Goal: Transaction & Acquisition: Purchase product/service

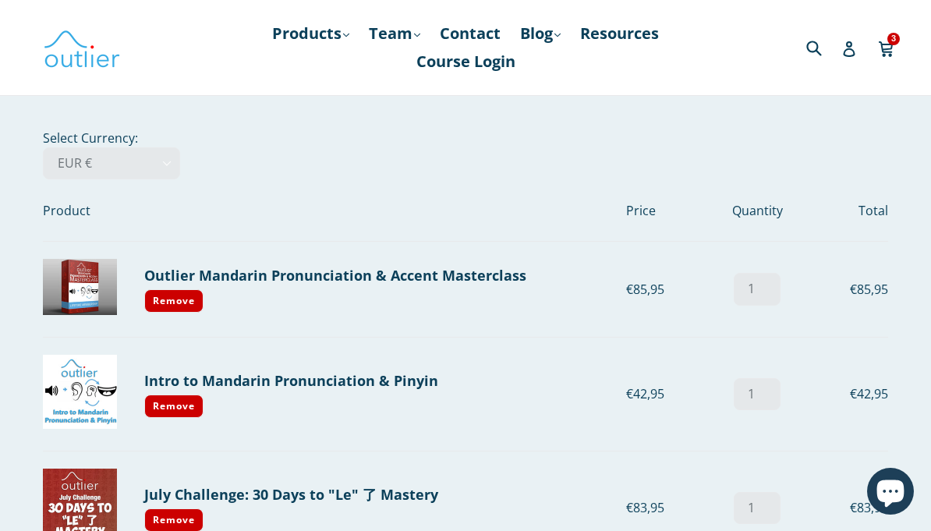
click at [344, 23] on link "Products .cls-1{fill:#231f20} expand" at bounding box center [310, 33] width 93 height 28
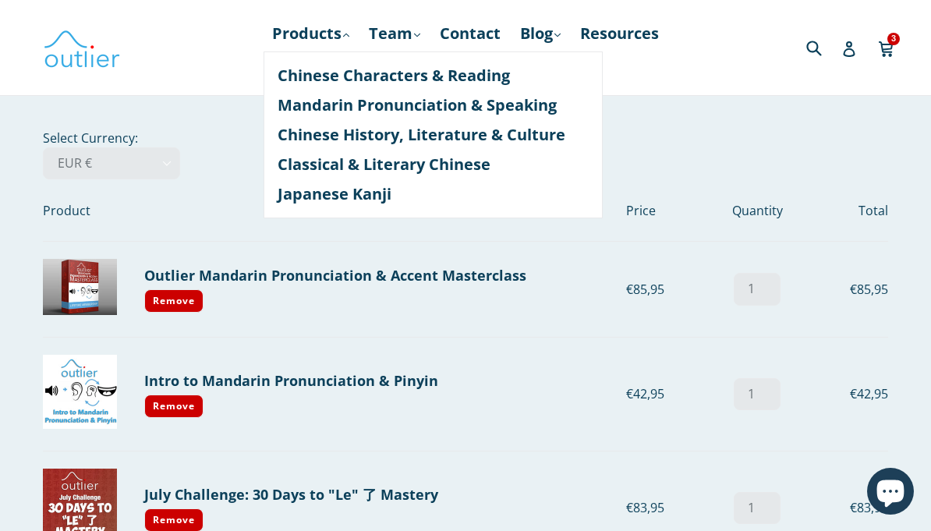
click at [300, 68] on link "Chinese Characters & Reading" at bounding box center [433, 76] width 311 height 30
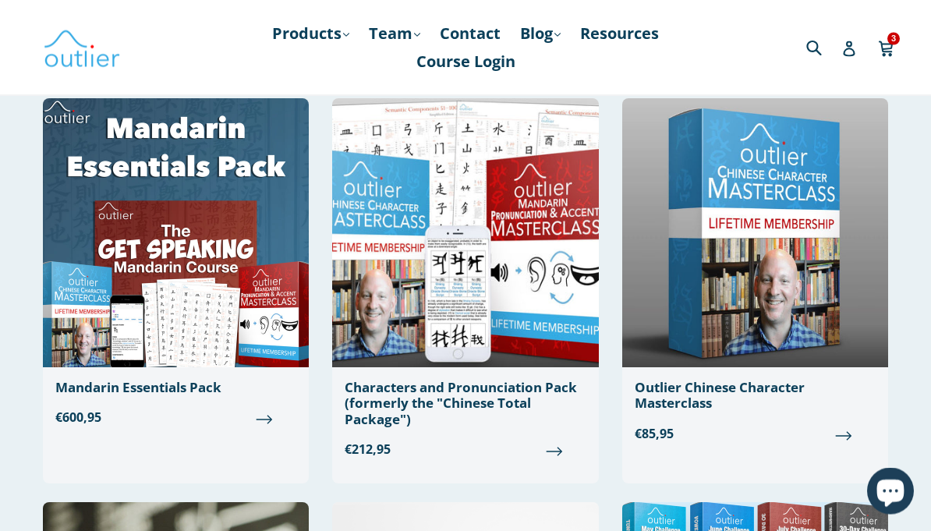
scroll to position [118, 0]
click at [378, 397] on div "Characters and Pronunciation Pack (formerly the "Chinese Total Package")" at bounding box center [465, 404] width 241 height 48
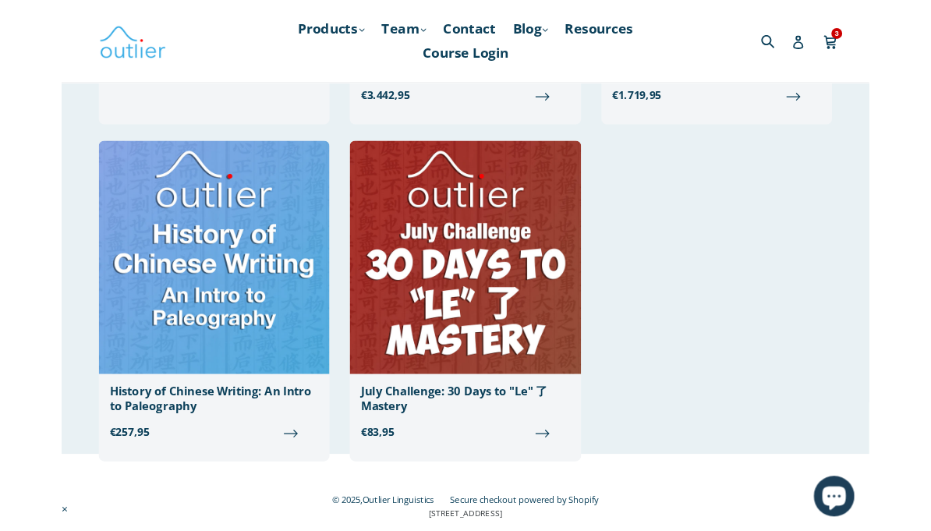
scroll to position [1655, 0]
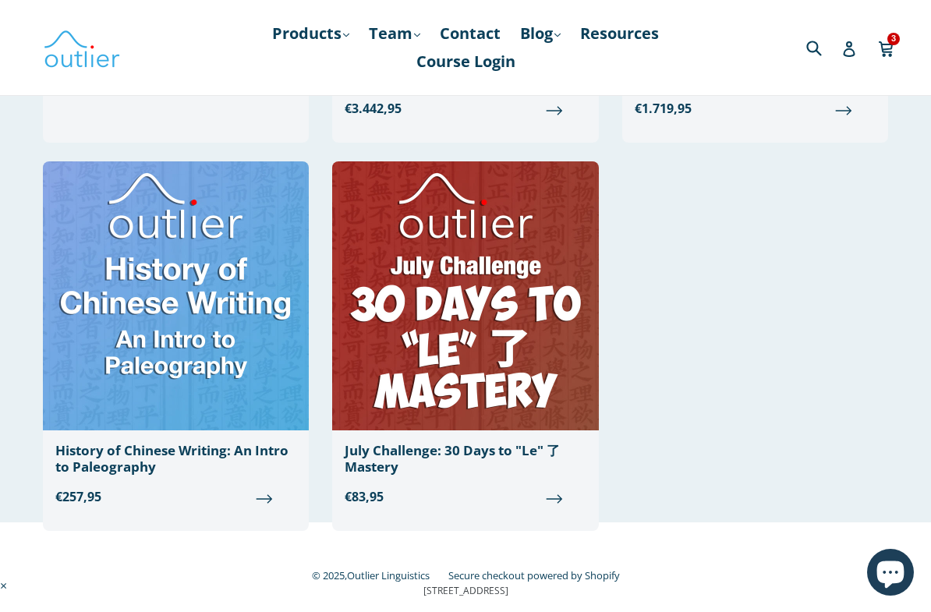
click at [161, 451] on div "History of Chinese Writing: An Intro to Paleography" at bounding box center [175, 459] width 241 height 32
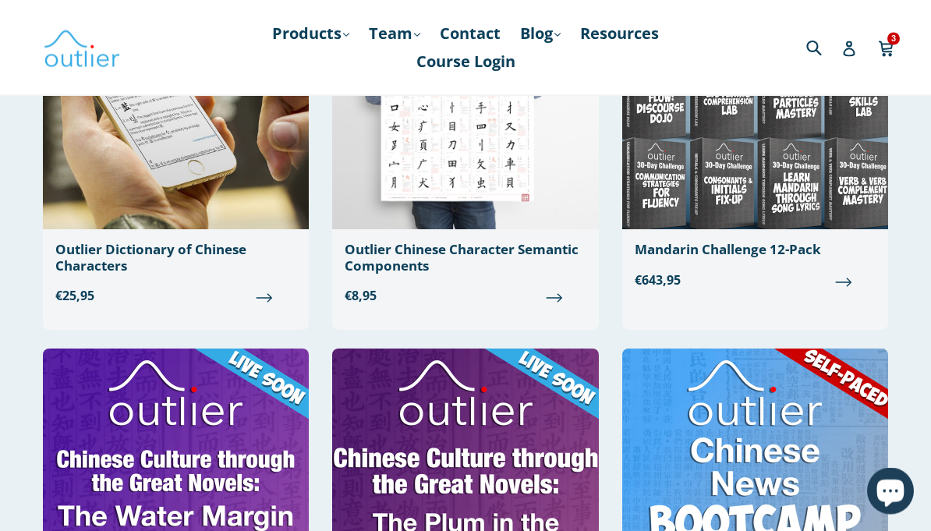
scroll to position [660, 0]
click at [332, 23] on link "Products .cls-1{fill:#231f20} expand" at bounding box center [310, 33] width 93 height 28
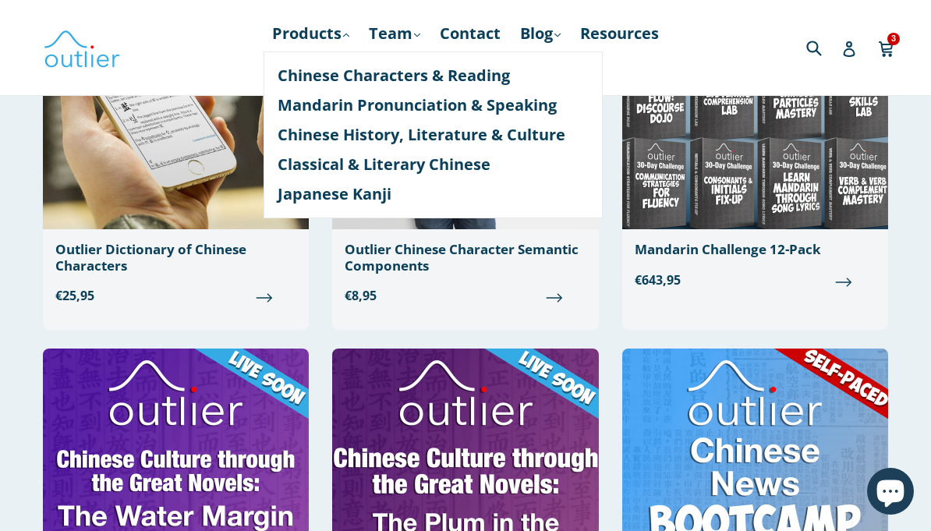
click at [285, 69] on link "Chinese Characters & Reading" at bounding box center [433, 76] width 311 height 30
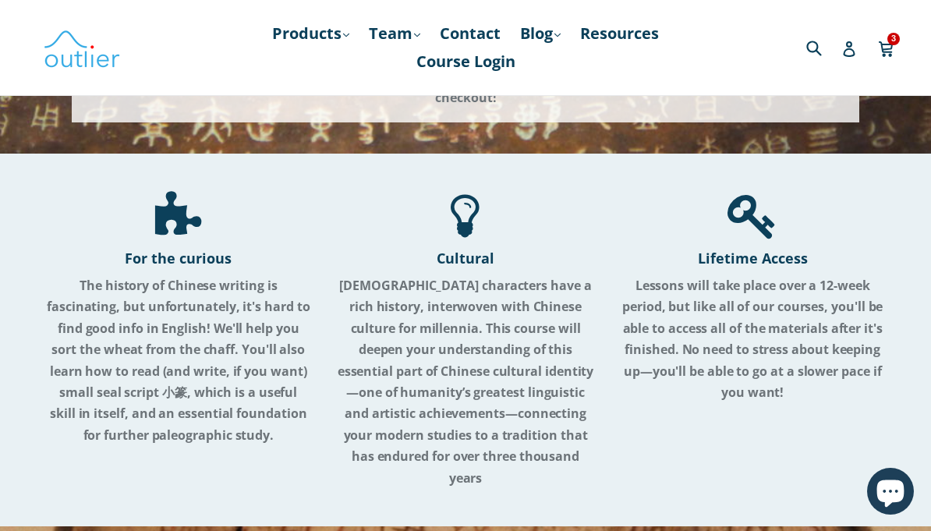
scroll to position [544, 0]
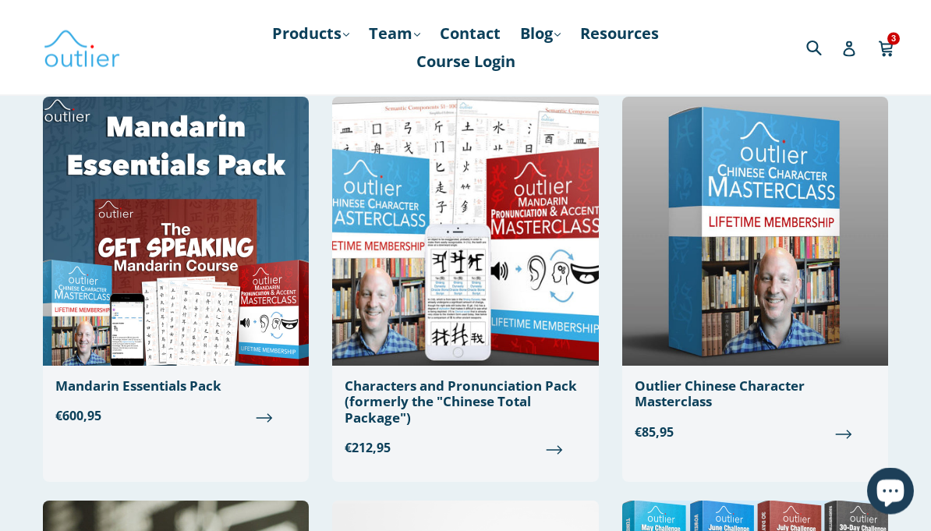
scroll to position [117, 0]
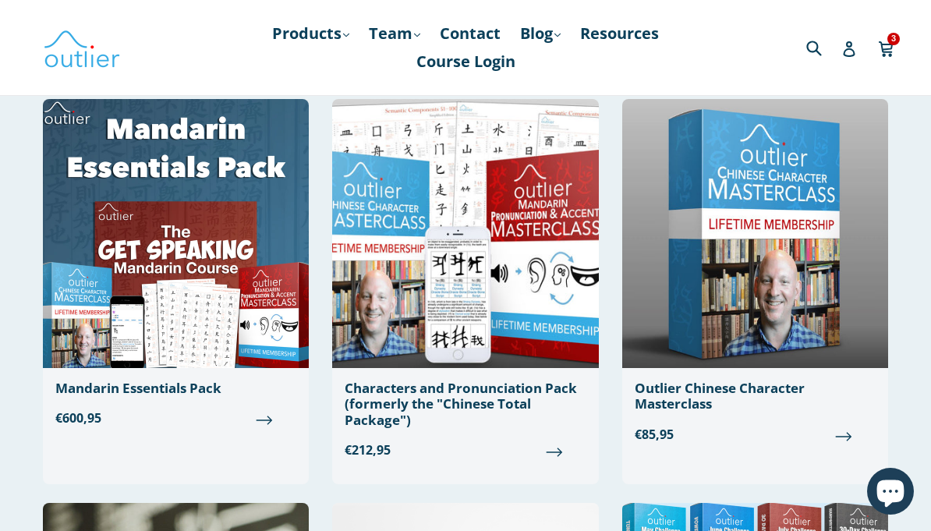
click at [377, 391] on div "Characters and Pronunciation Pack (formerly the "Chinese Total Package")" at bounding box center [465, 405] width 241 height 48
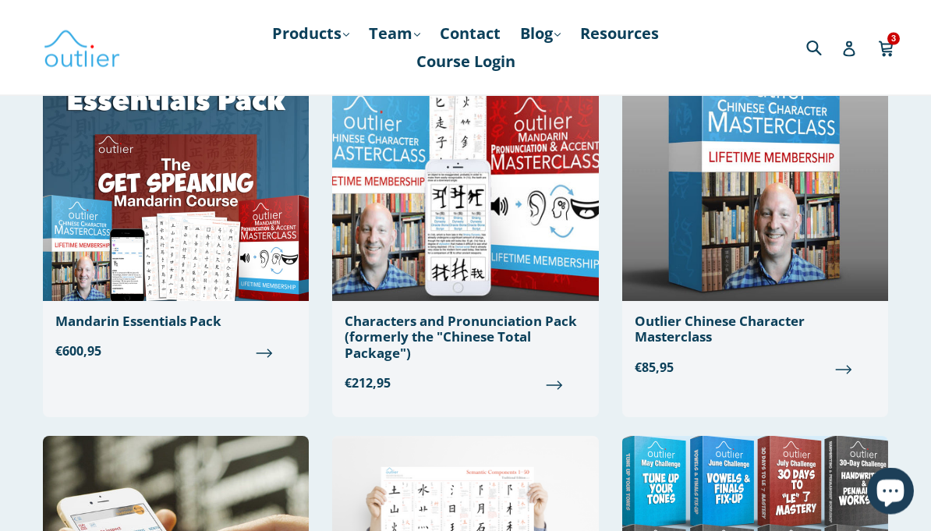
scroll to position [184, 0]
click at [668, 328] on div "Outlier Chinese Character Masterclass" at bounding box center [755, 330] width 241 height 32
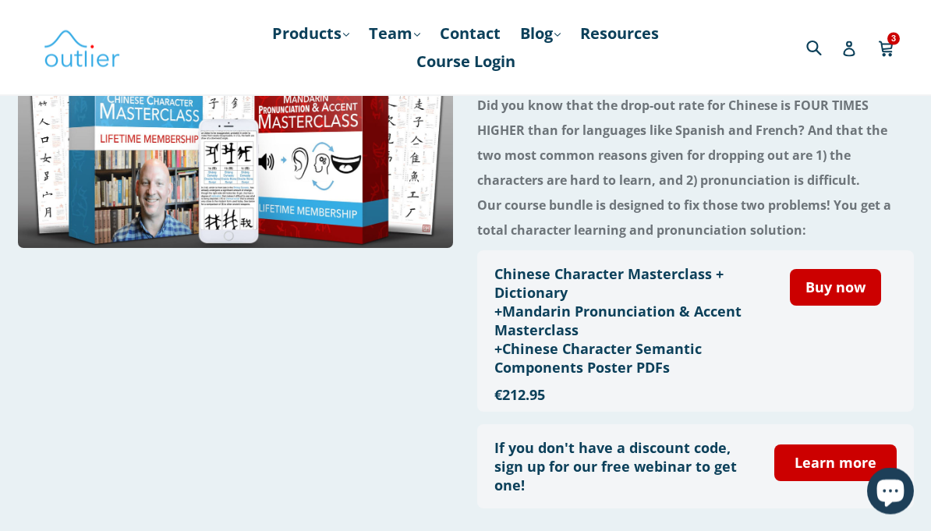
scroll to position [127, 0]
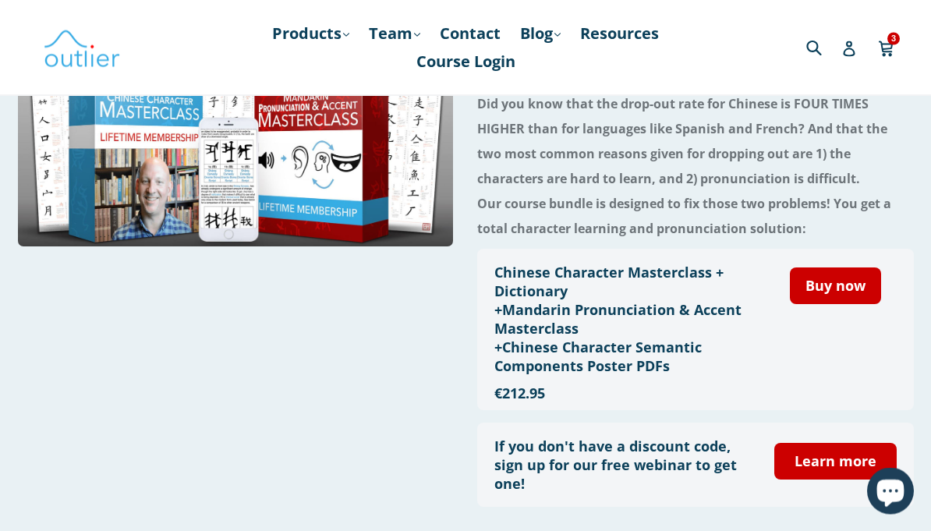
click at [520, 279] on h3 "Chinese Character Masterclass + Dictionary +Mandarin Pronunciation & Accent Mas…" at bounding box center [622, 320] width 256 height 112
click at [527, 274] on h3 "Chinese Character Masterclass + Dictionary +Mandarin Pronunciation & Accent Mas…" at bounding box center [622, 320] width 256 height 112
click at [531, 281] on h3 "Chinese Character Masterclass + Dictionary +Mandarin Pronunciation & Accent Mas…" at bounding box center [622, 320] width 256 height 112
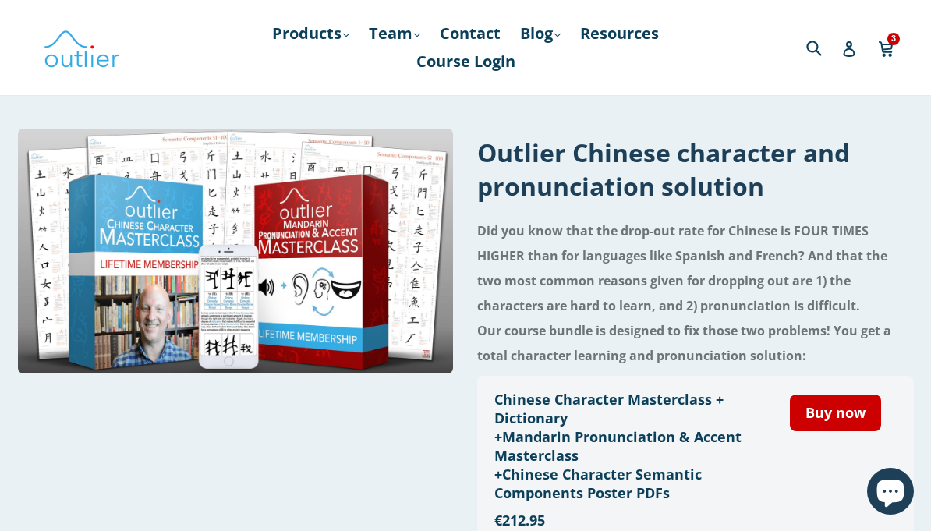
scroll to position [0, 0]
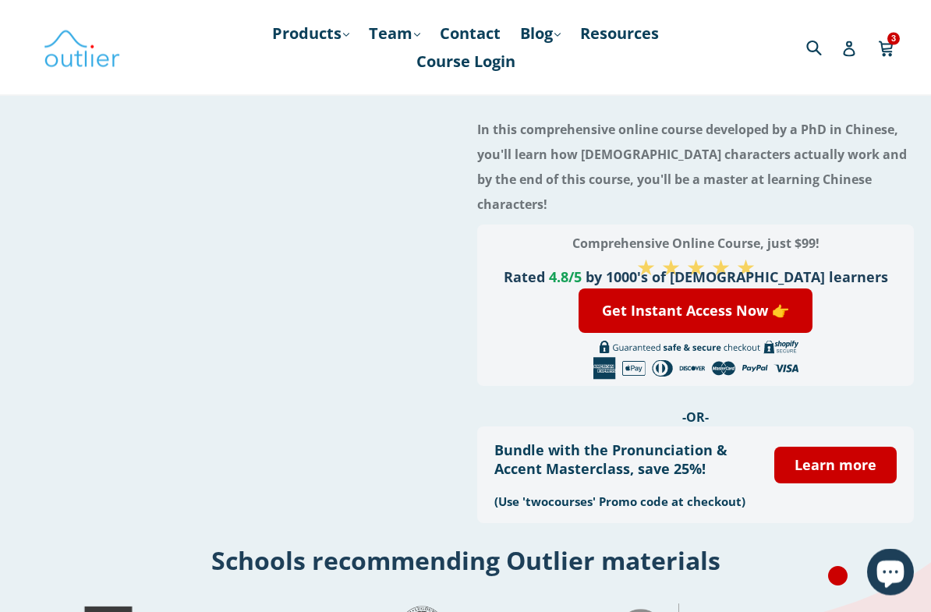
scroll to position [143, 0]
click at [614, 289] on link "Get Instant Access Now 👉" at bounding box center [696, 311] width 234 height 44
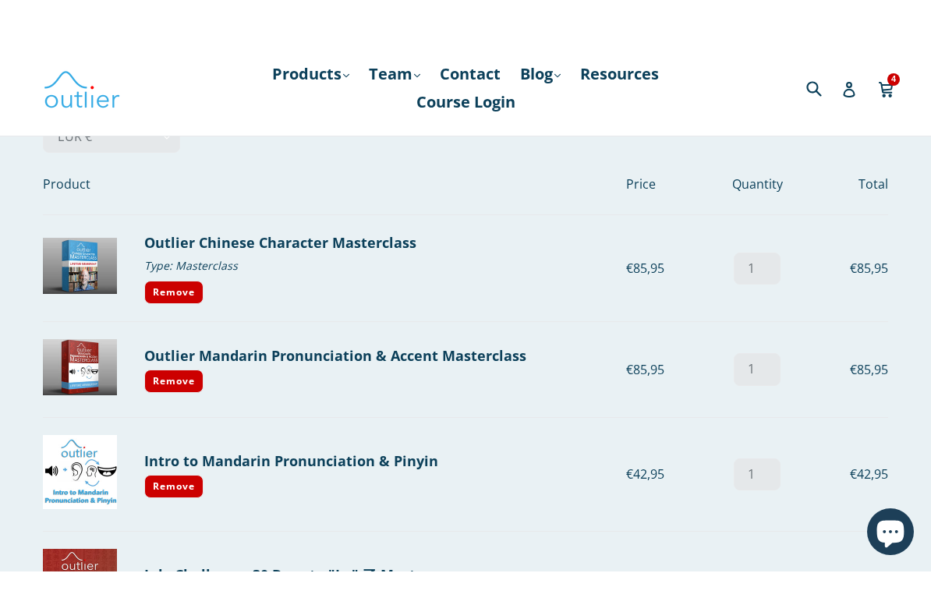
scroll to position [70, 0]
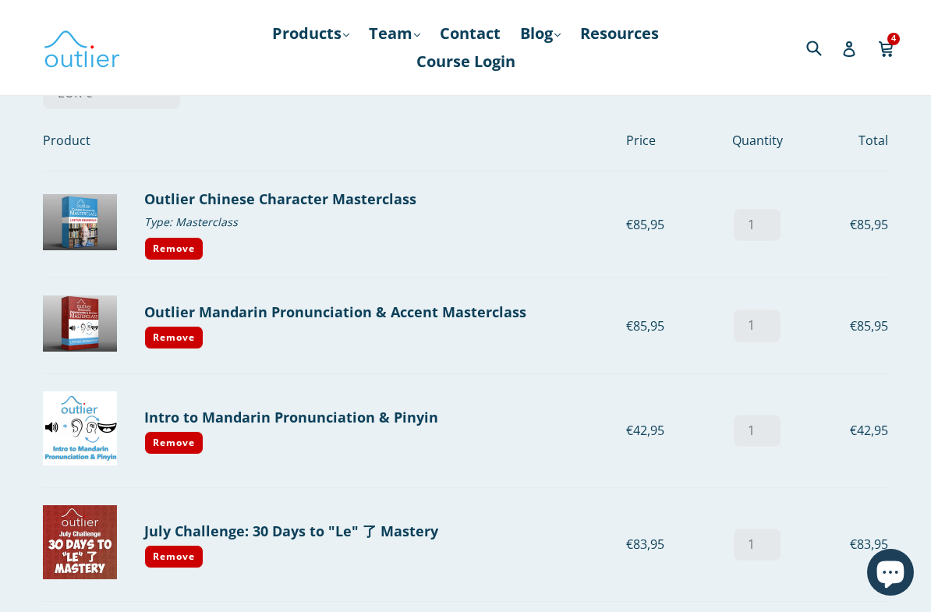
click at [175, 198] on link "Outlier Chinese Character Masterclass" at bounding box center [280, 199] width 272 height 19
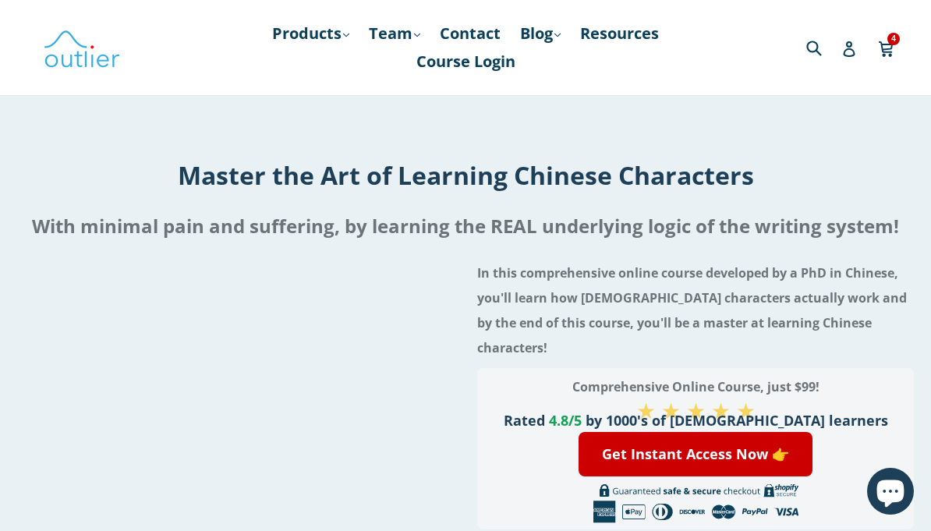
click at [880, 39] on icon at bounding box center [886, 47] width 16 height 23
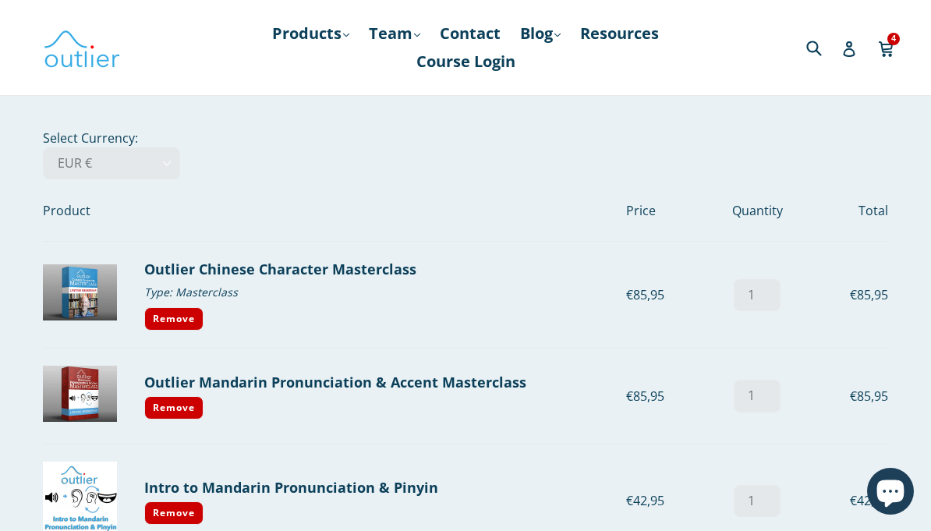
click at [315, 21] on link "Products .cls-1{fill:#231f20} expand" at bounding box center [310, 33] width 93 height 28
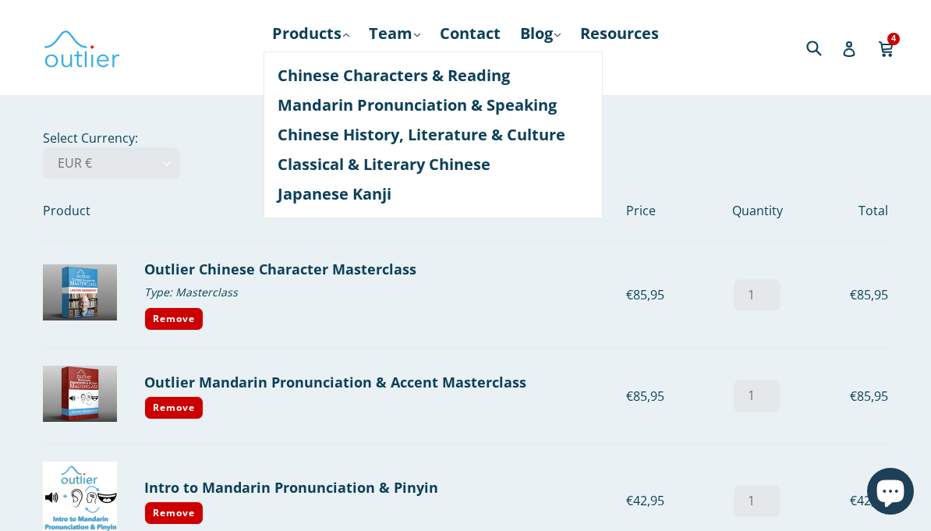
click at [306, 68] on link "Chinese Characters & Reading" at bounding box center [433, 76] width 311 height 30
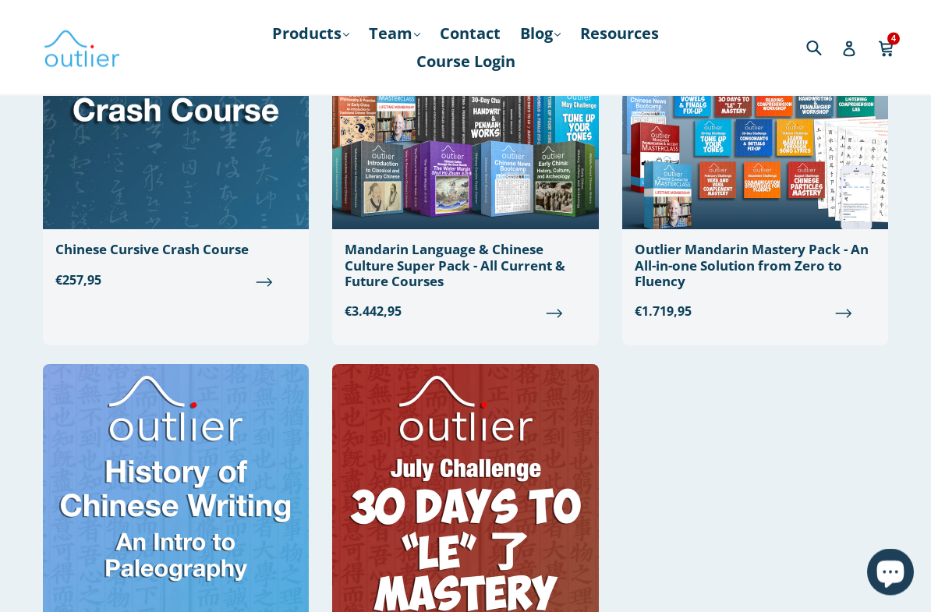
scroll to position [1452, 0]
click at [69, 246] on div "Chinese Cursive Crash Course" at bounding box center [175, 250] width 241 height 16
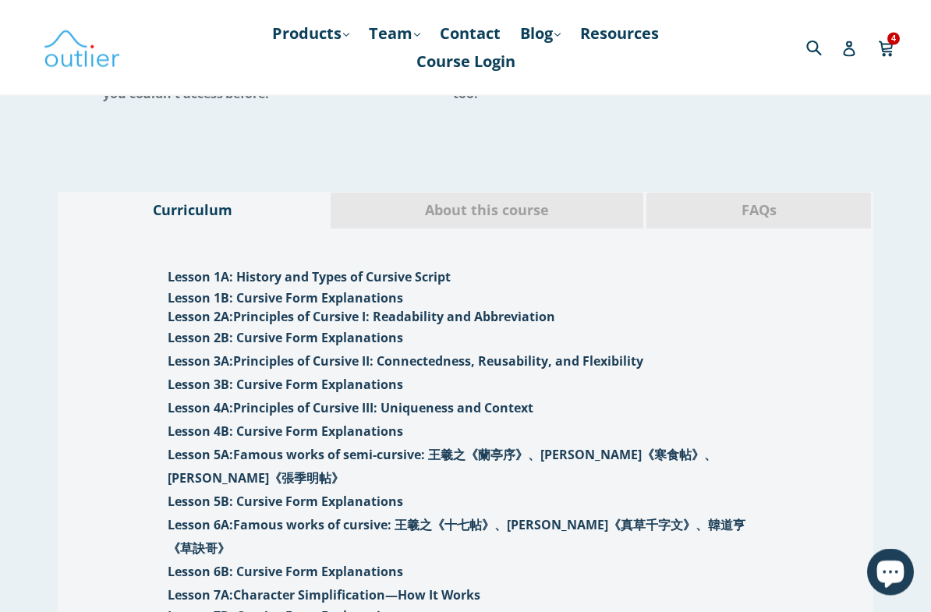
scroll to position [1461, 0]
click at [583, 202] on span "About this course" at bounding box center [487, 210] width 290 height 20
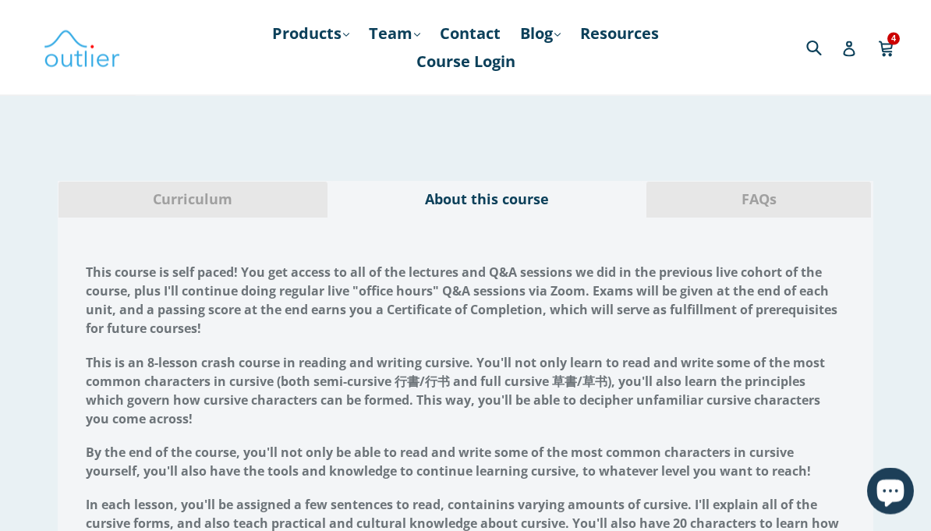
scroll to position [1472, 0]
click at [338, 40] on link "Products .cls-1{fill:#231f20} expand" at bounding box center [310, 33] width 93 height 28
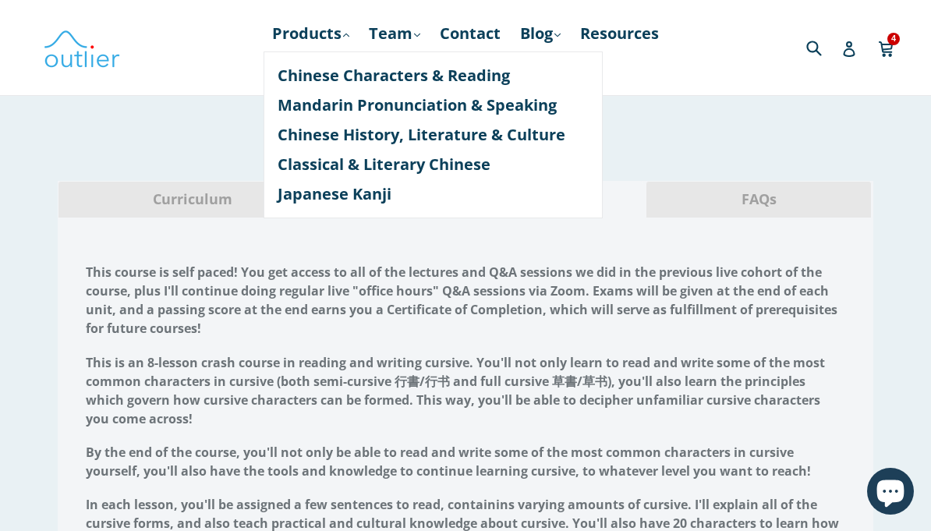
click at [550, 134] on link "Chinese History, Literature & Culture" at bounding box center [433, 135] width 311 height 30
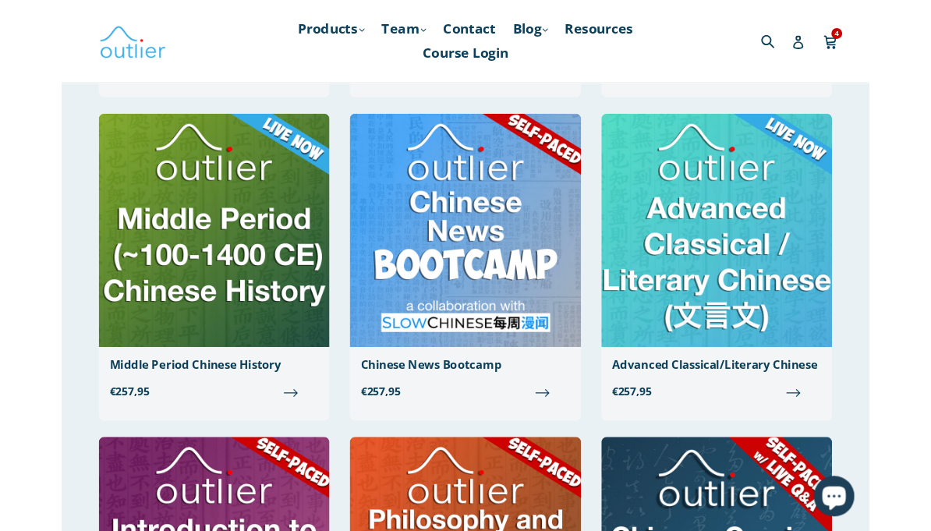
scroll to position [490, 0]
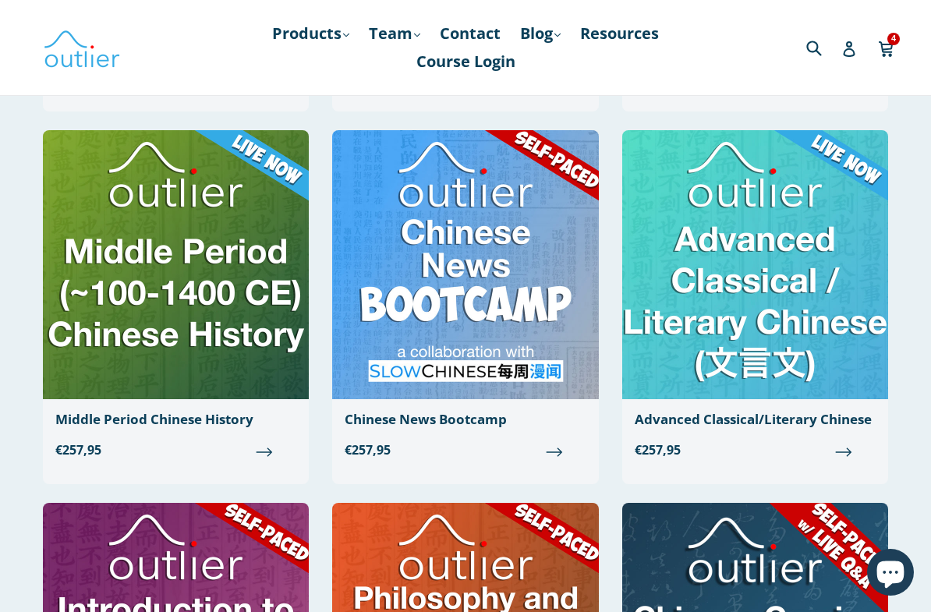
click at [550, 250] on img at bounding box center [465, 264] width 266 height 269
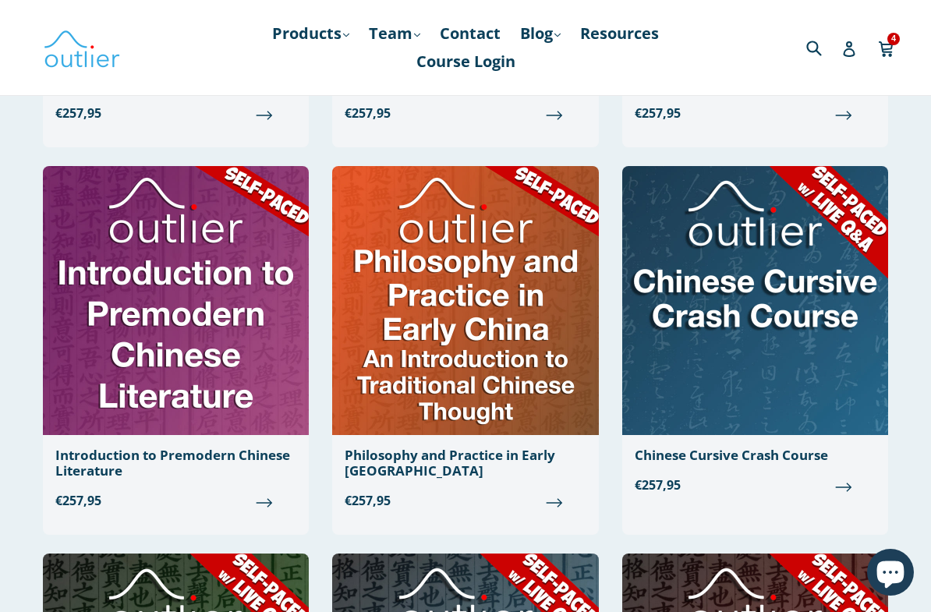
scroll to position [824, 0]
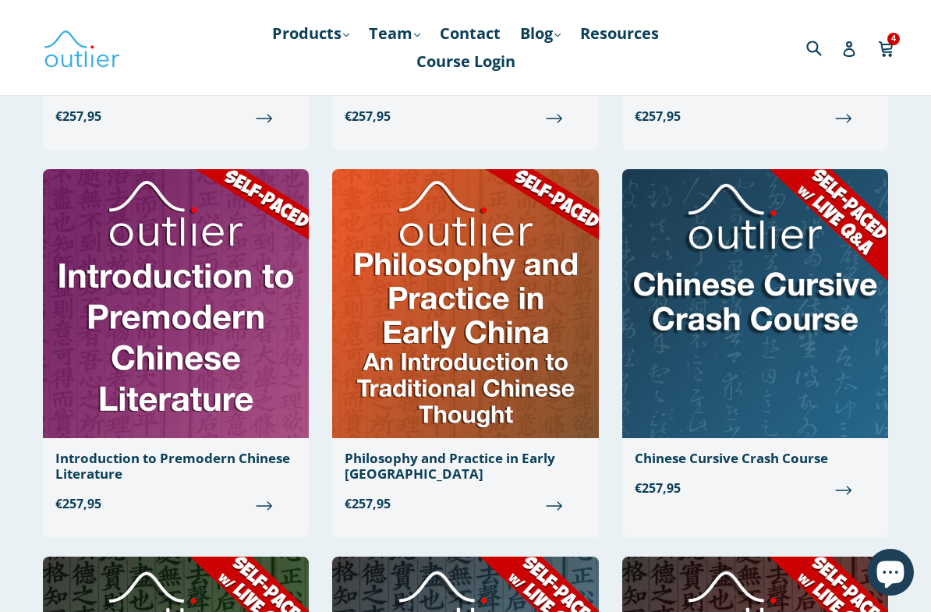
click at [512, 275] on img at bounding box center [465, 303] width 266 height 269
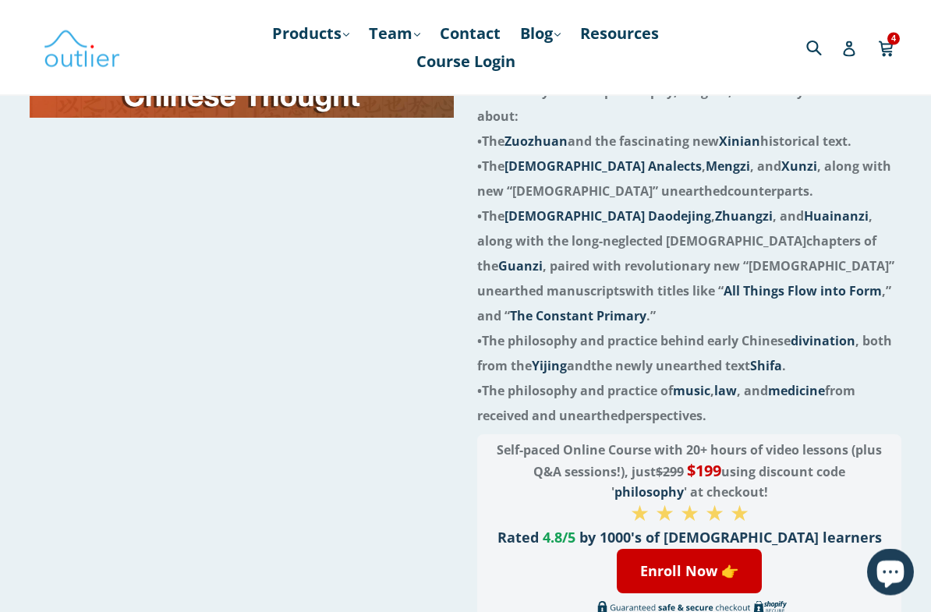
scroll to position [386, 0]
click at [715, 530] on link "Enroll Now 👉" at bounding box center [689, 571] width 145 height 44
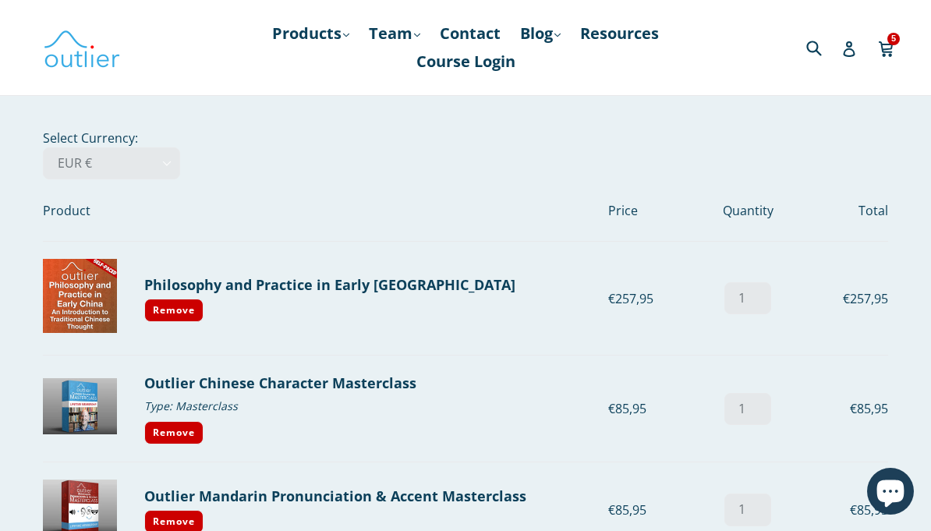
click at [327, 39] on link "Products .cls-1{fill:#231f20} expand" at bounding box center [310, 33] width 93 height 28
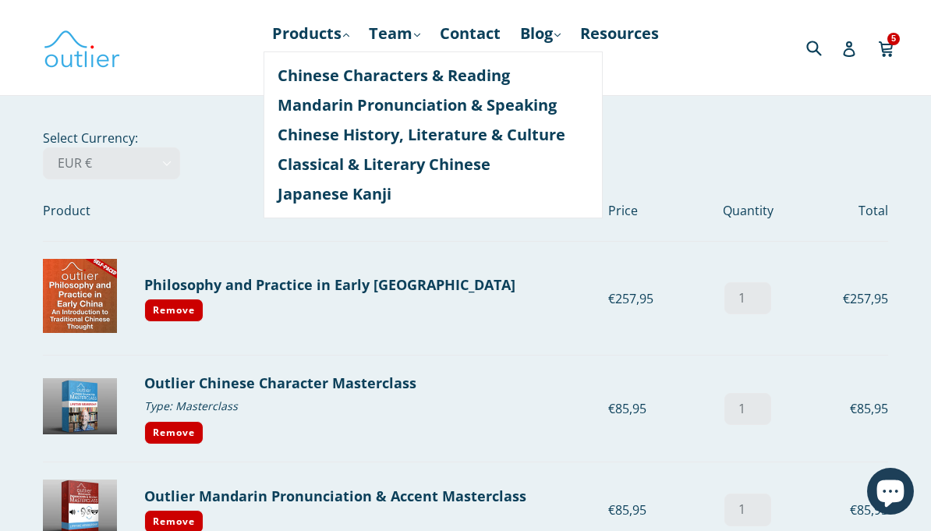
click at [519, 145] on link "Chinese History, Literature & Culture" at bounding box center [433, 135] width 311 height 30
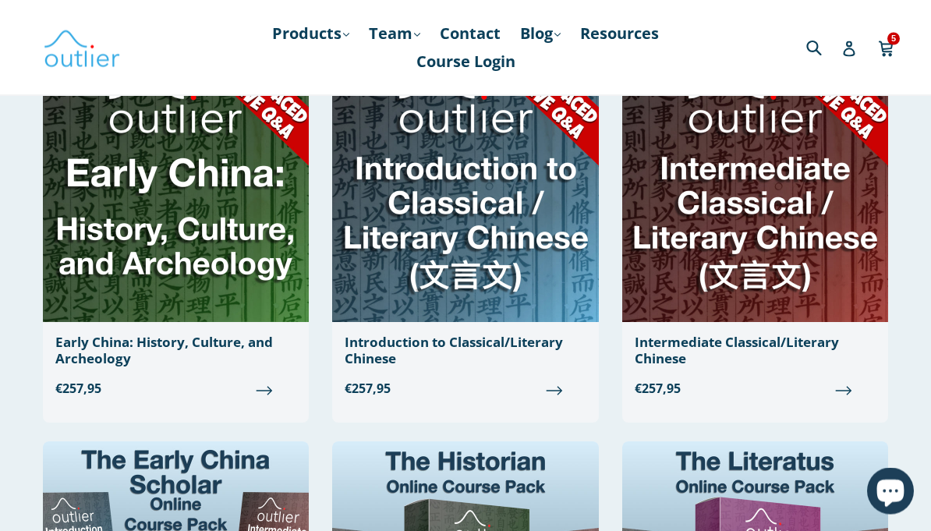
scroll to position [1327, 0]
click at [225, 232] on img at bounding box center [176, 187] width 266 height 269
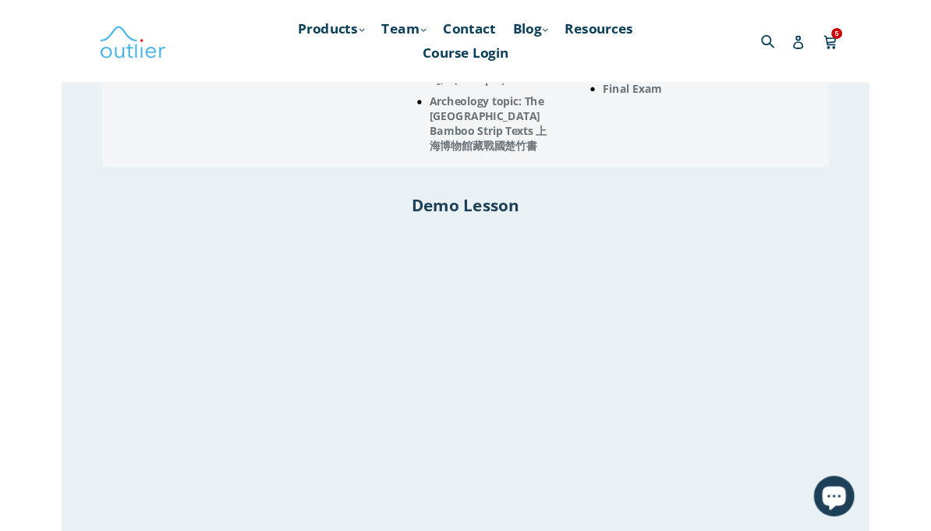
scroll to position [2280, 0]
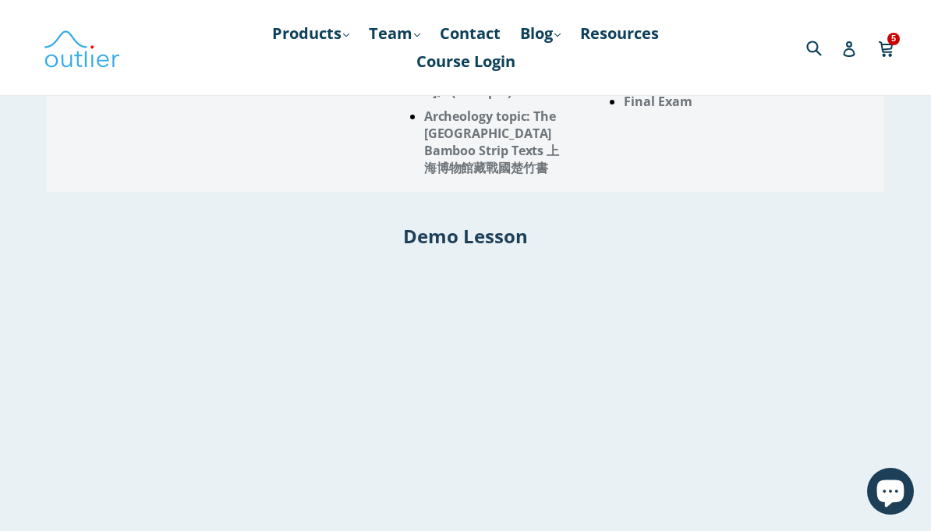
click at [892, 40] on span "5" at bounding box center [894, 39] width 12 height 12
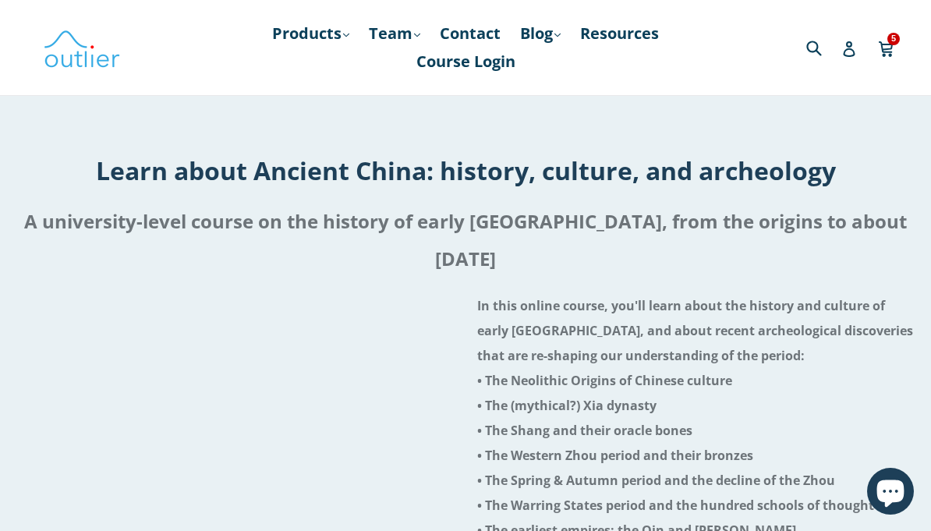
scroll to position [0, 0]
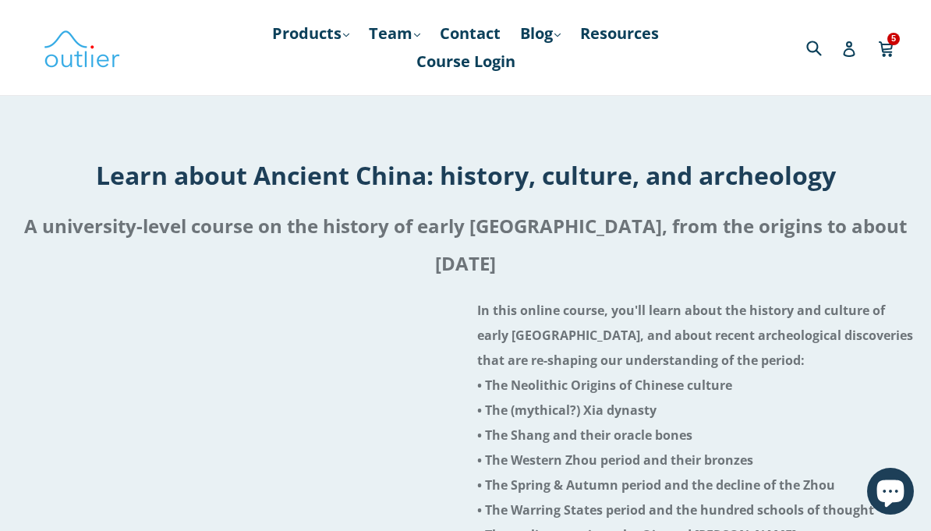
click at [883, 49] on icon at bounding box center [886, 47] width 14 height 12
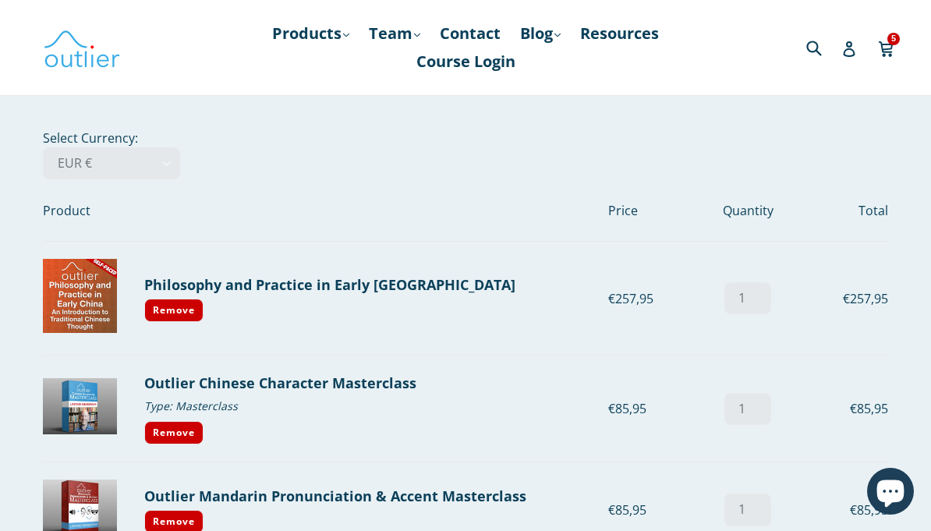
click at [324, 29] on link "Products .cls-1{fill:#231f20} expand" at bounding box center [310, 33] width 93 height 28
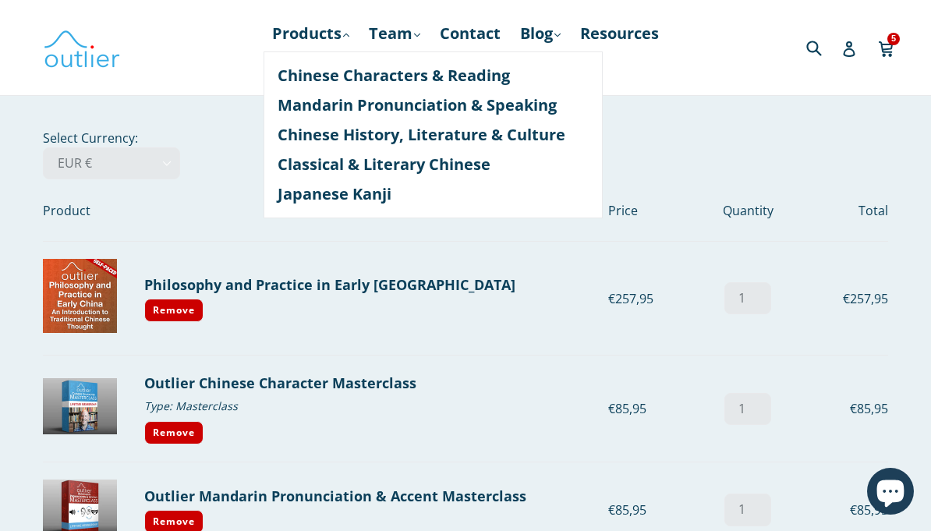
click at [128, 93] on div at bounding box center [148, 47] width 211 height 95
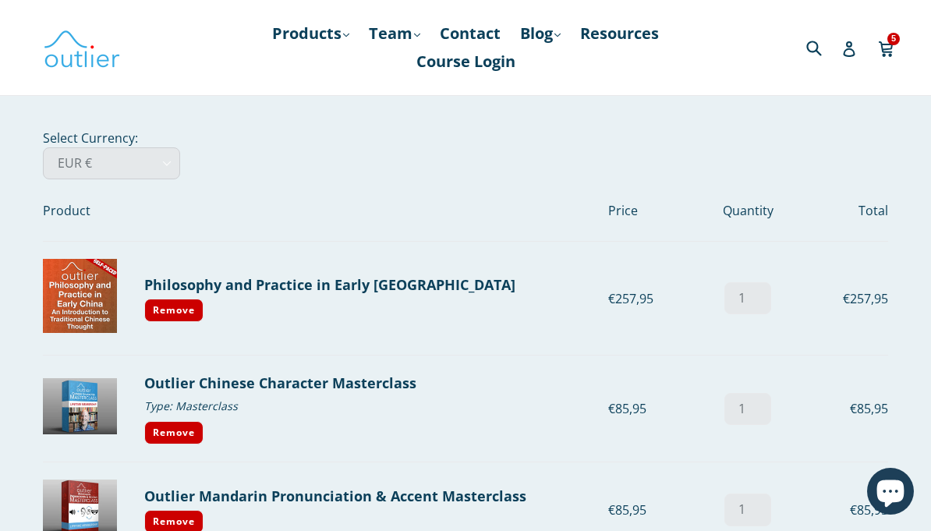
click at [109, 157] on select "AED د.إ AFN ؋ ALL L AMD դր. ANG ƒ AUD $ AWG ƒ AZN ₼ BAM КМ BBD $ BDT ৳ BGN лв. …" at bounding box center [111, 163] width 137 height 32
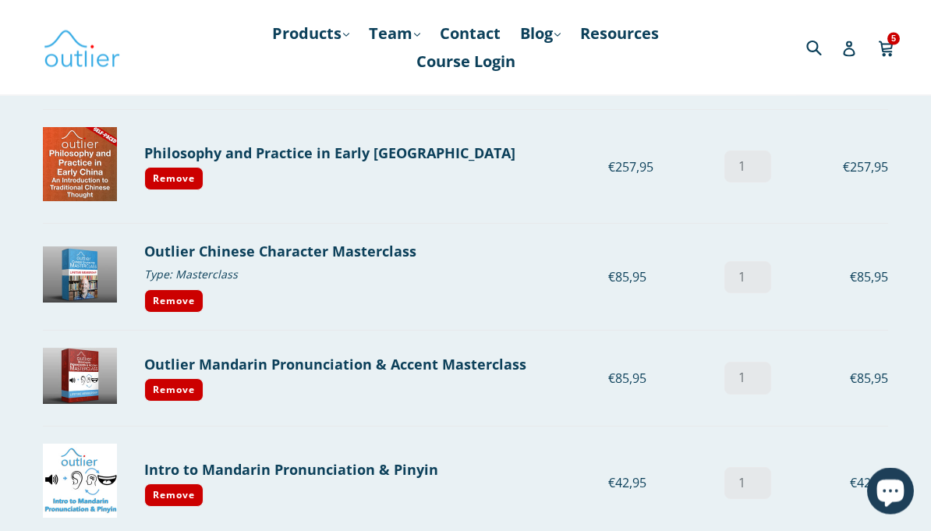
scroll to position [132, 0]
click at [314, 33] on link "Products .cls-1{fill:#231f20} expand" at bounding box center [310, 33] width 93 height 28
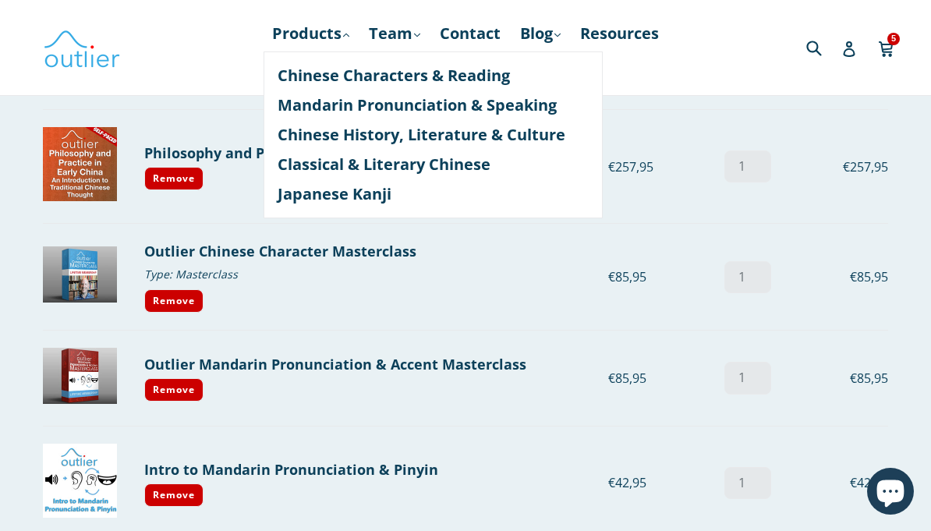
click at [471, 76] on link "Chinese Characters & Reading" at bounding box center [433, 76] width 311 height 30
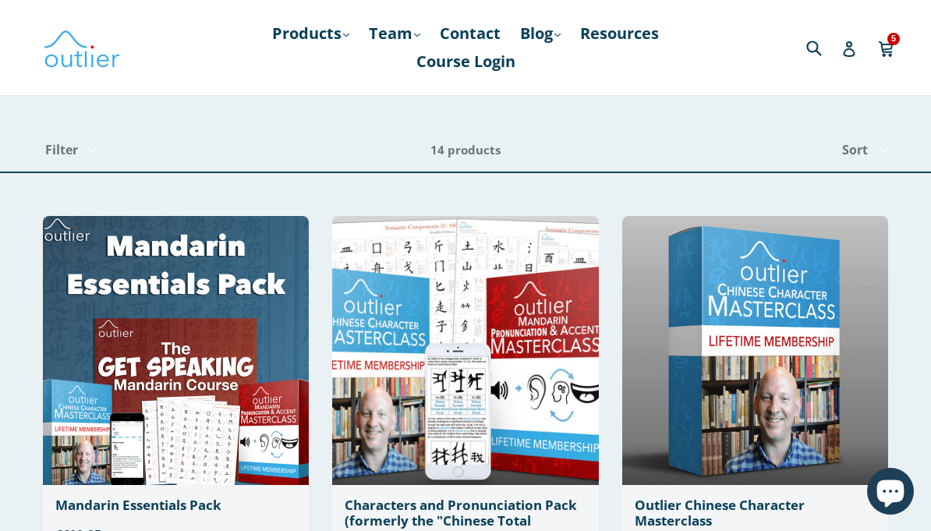
click at [324, 34] on link "Products .cls-1{fill:#231f20} expand" at bounding box center [310, 33] width 93 height 28
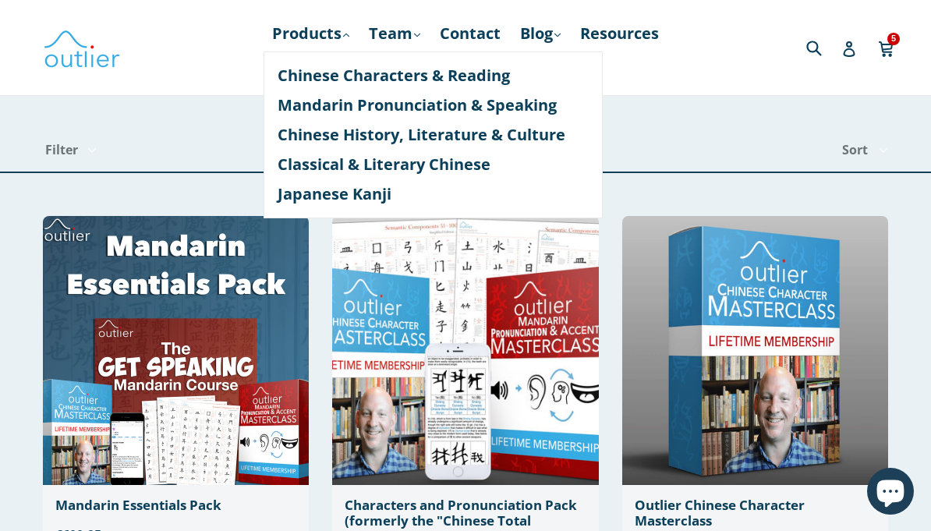
click at [534, 139] on link "Chinese History, Literature & Culture" at bounding box center [433, 135] width 311 height 30
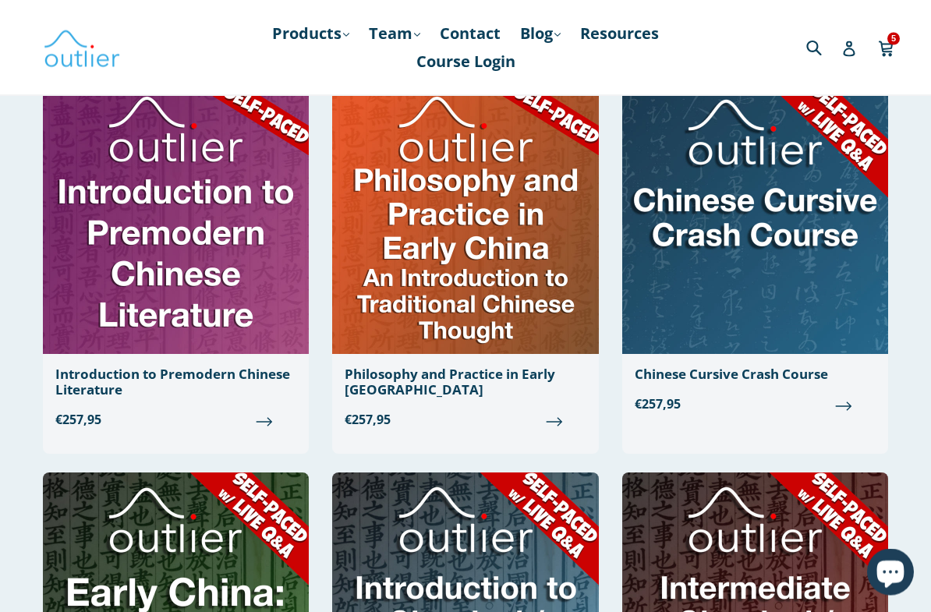
scroll to position [909, 0]
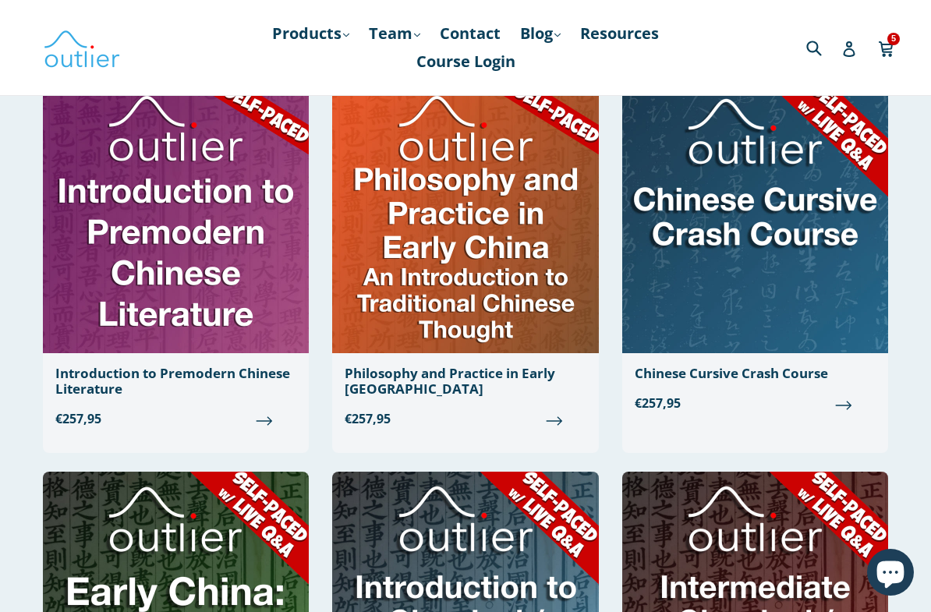
click at [516, 378] on div "Philosophy and Practice in Early [GEOGRAPHIC_DATA]" at bounding box center [465, 382] width 241 height 32
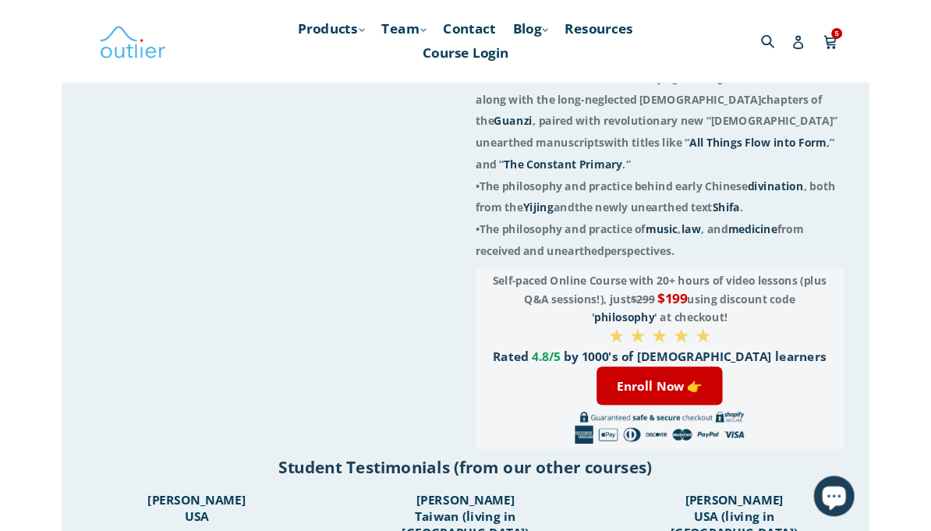
scroll to position [513, 0]
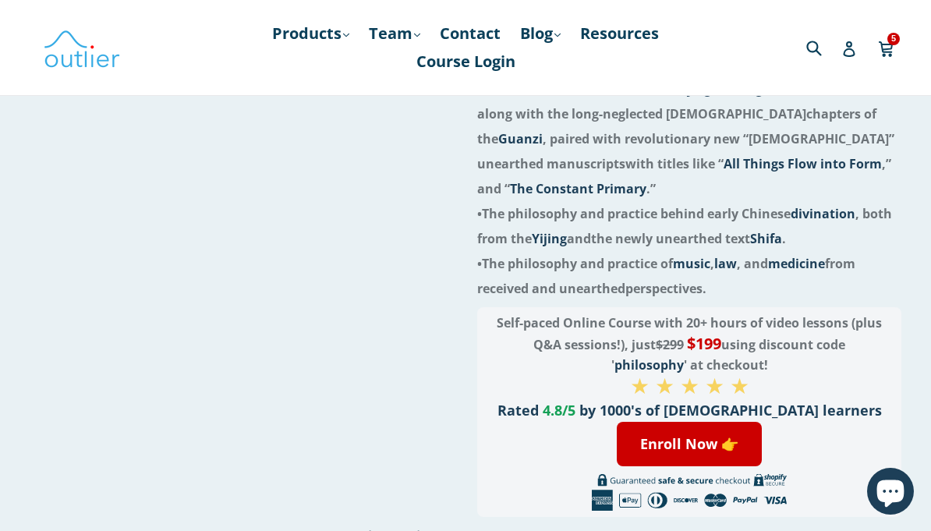
click at [893, 47] on icon at bounding box center [886, 47] width 16 height 23
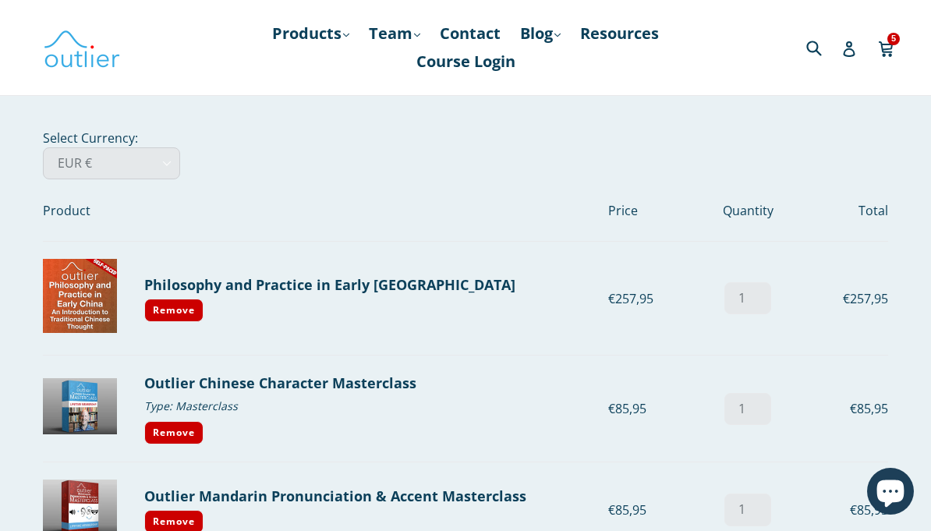
click at [119, 161] on select "AED د.إ AFN ؋ ALL L AMD դր. ANG ƒ AUD $ AWG ƒ AZN ₼ BAM КМ BBD $ BDT ৳ BGN лв. …" at bounding box center [111, 163] width 137 height 32
select select "USD"
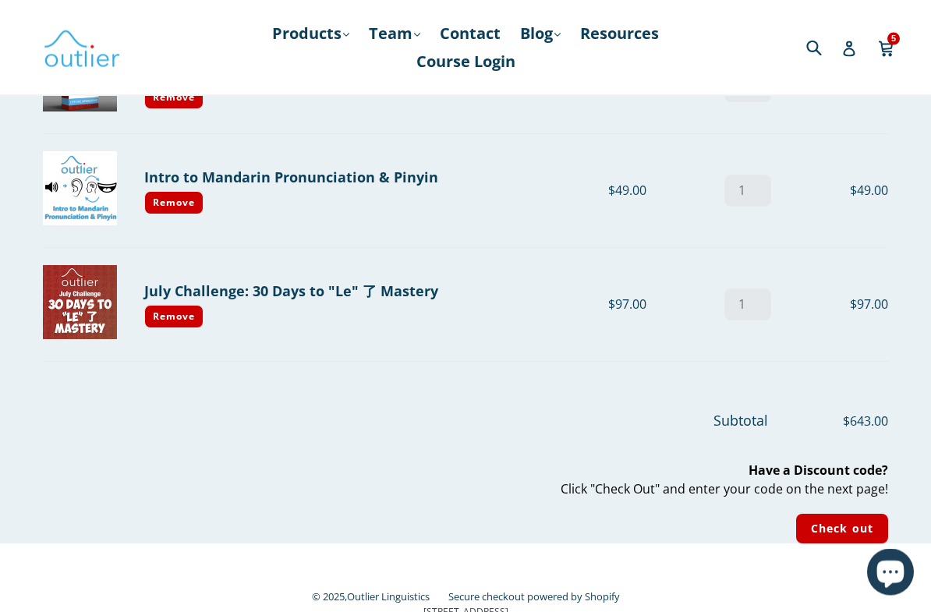
scroll to position [427, 0]
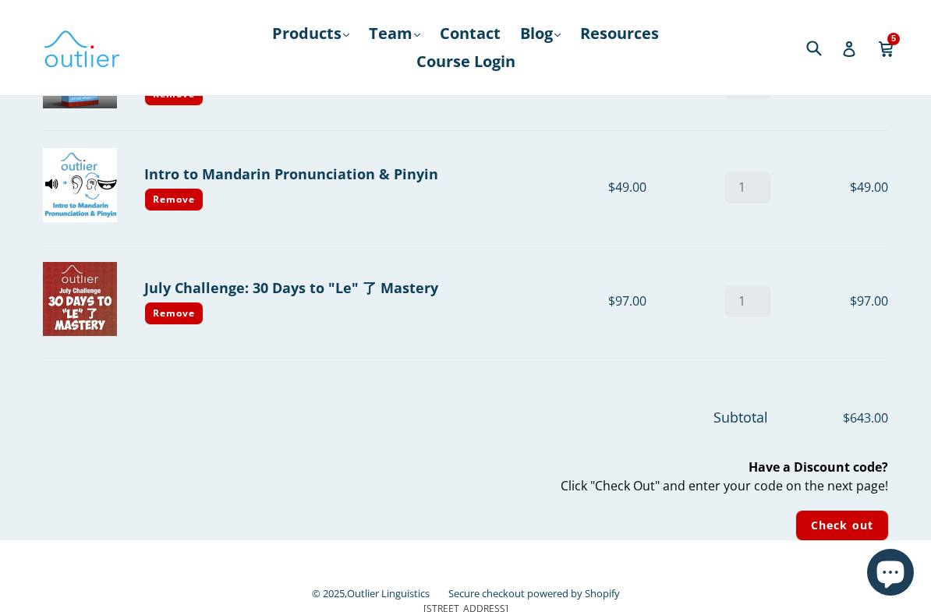
click at [843, 530] on input "Check out" at bounding box center [842, 526] width 92 height 30
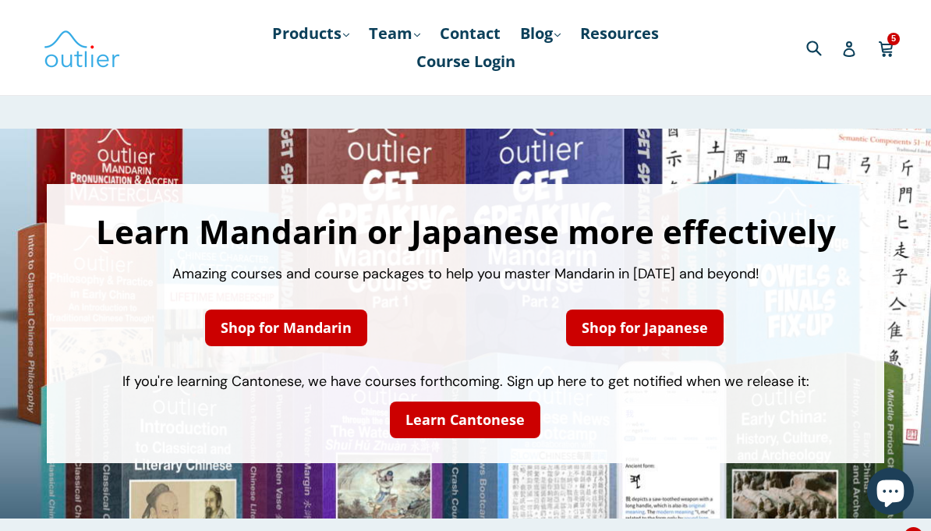
click at [343, 34] on icon at bounding box center [346, 35] width 6 height 4
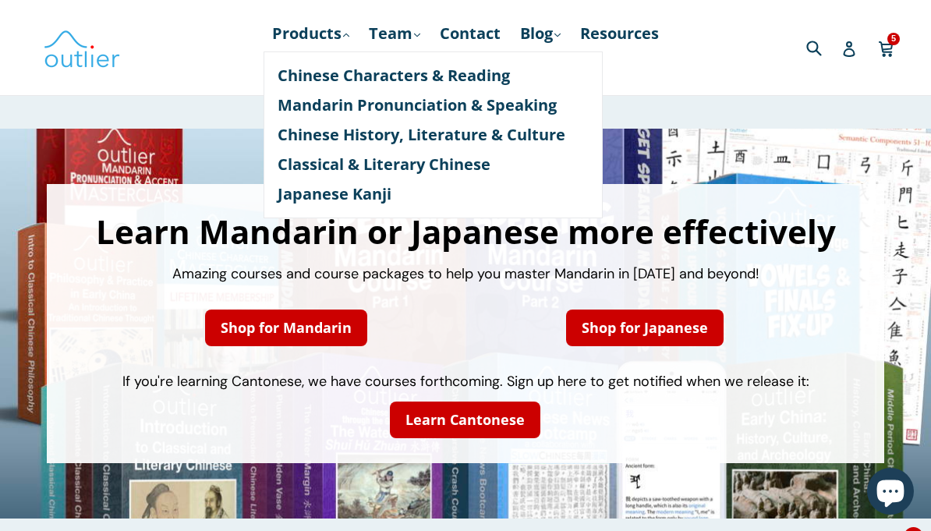
click at [497, 82] on link "Chinese Characters & Reading" at bounding box center [433, 76] width 311 height 30
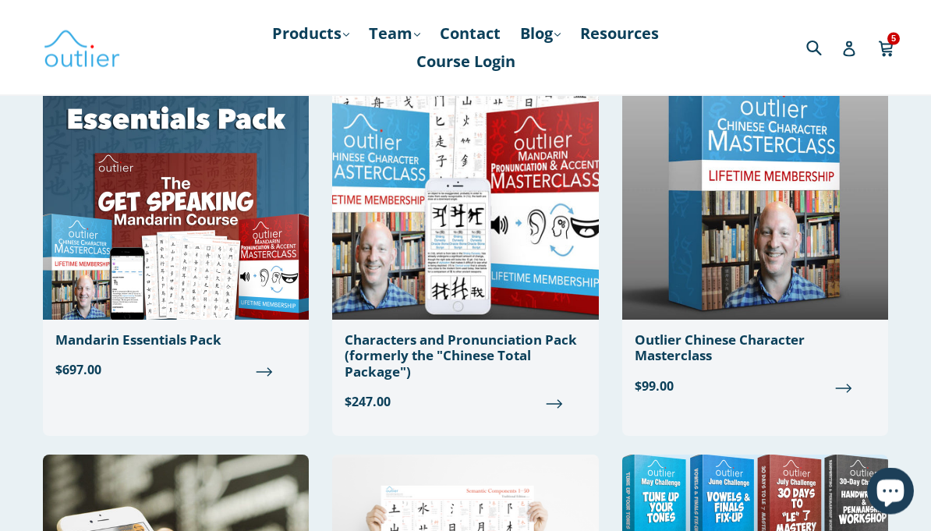
scroll to position [165, 0]
click at [176, 338] on div "Mandarin Essentials Pack" at bounding box center [175, 340] width 241 height 16
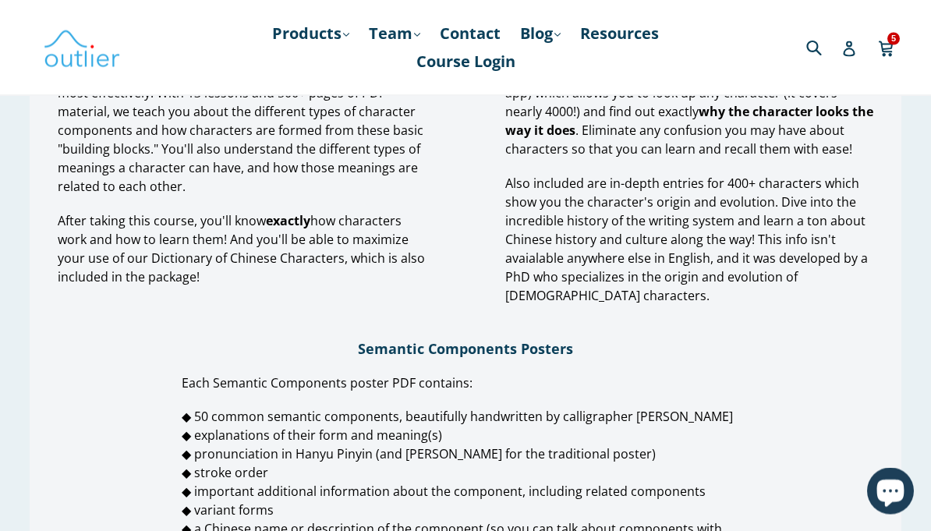
scroll to position [1574, 0]
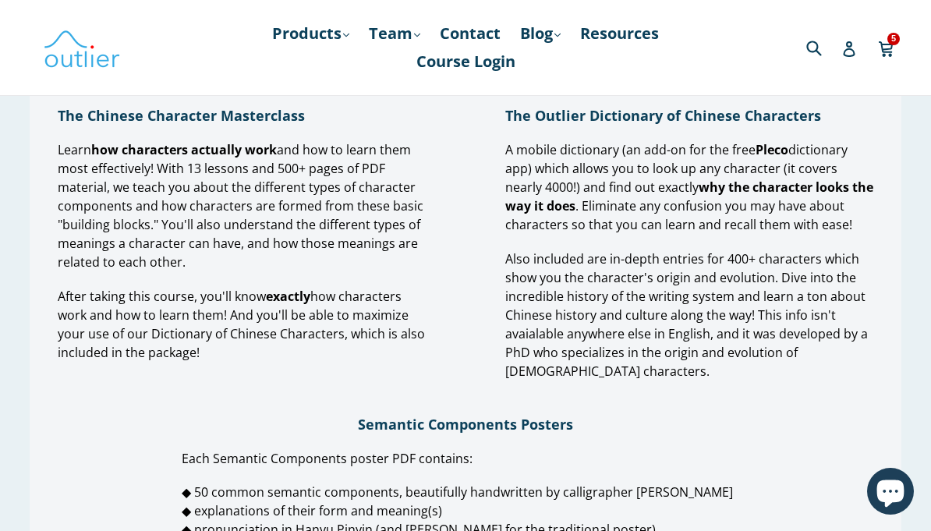
click at [342, 44] on link "Products .cls-1{fill:#231f20} expand" at bounding box center [310, 33] width 93 height 28
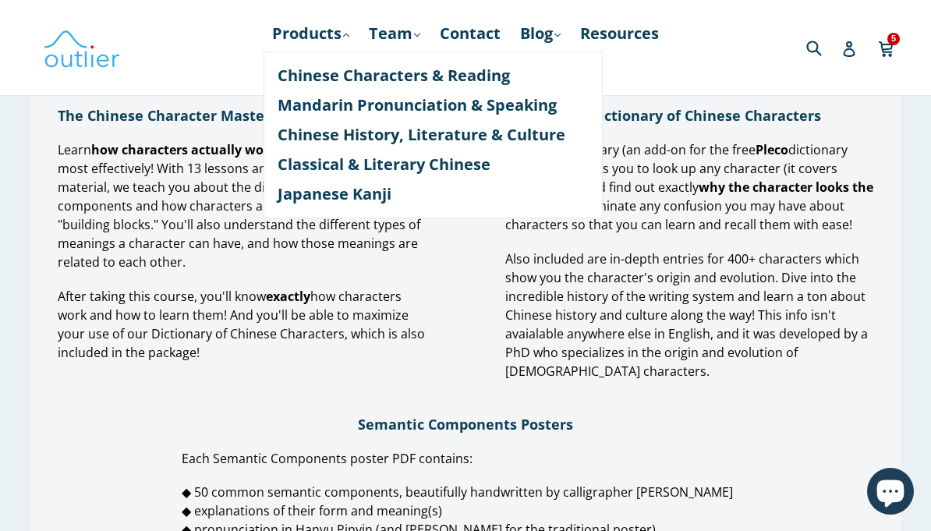
click at [483, 80] on link "Chinese Characters & Reading" at bounding box center [433, 76] width 311 height 30
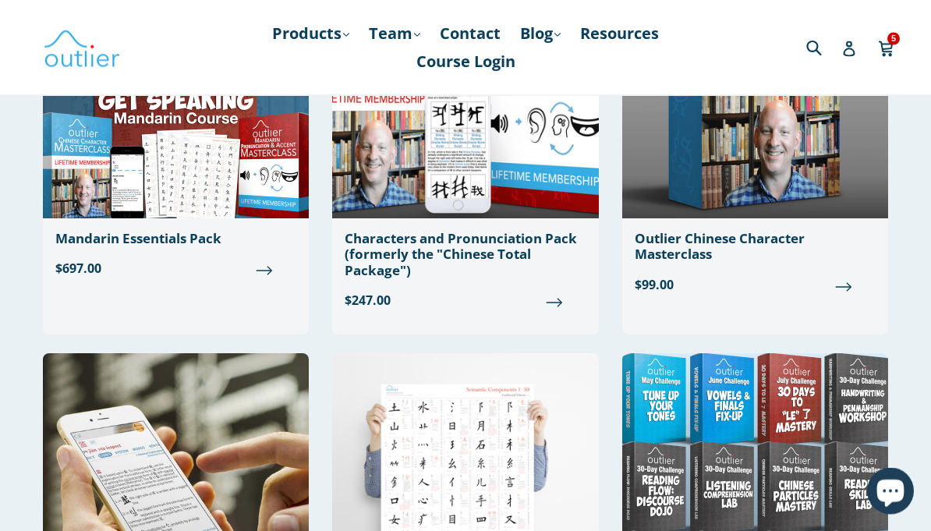
scroll to position [268, 0]
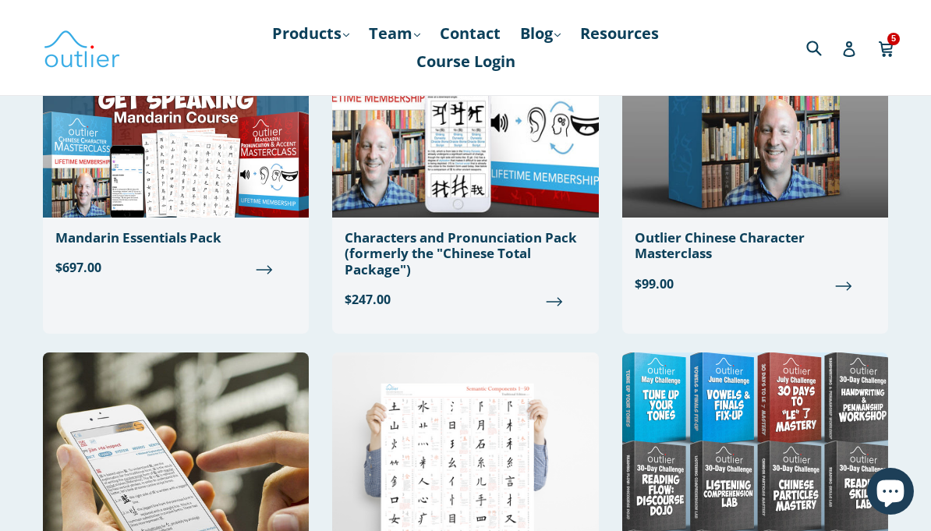
click at [505, 248] on div "Characters and Pronunciation Pack (formerly the "Chinese Total Package")" at bounding box center [465, 254] width 241 height 48
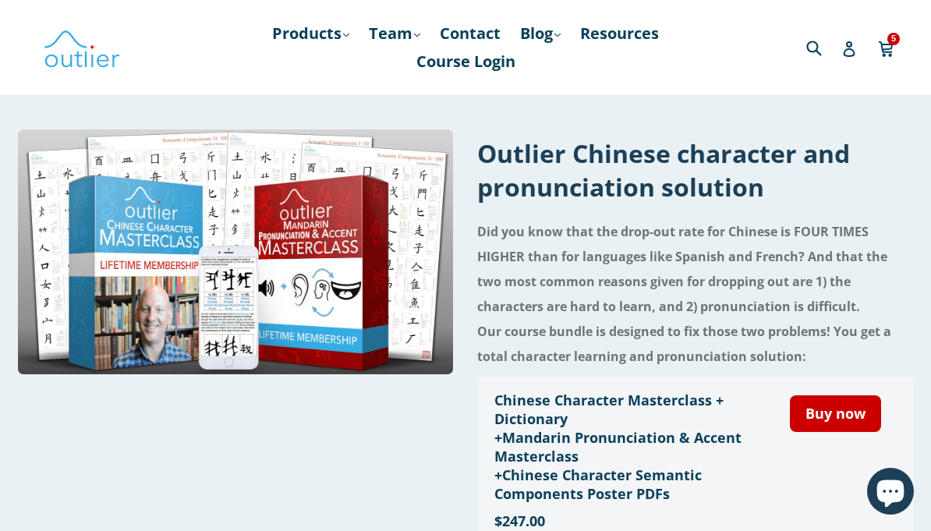
click at [327, 37] on link "Products .cls-1{fill:#231f20} expand" at bounding box center [310, 33] width 93 height 28
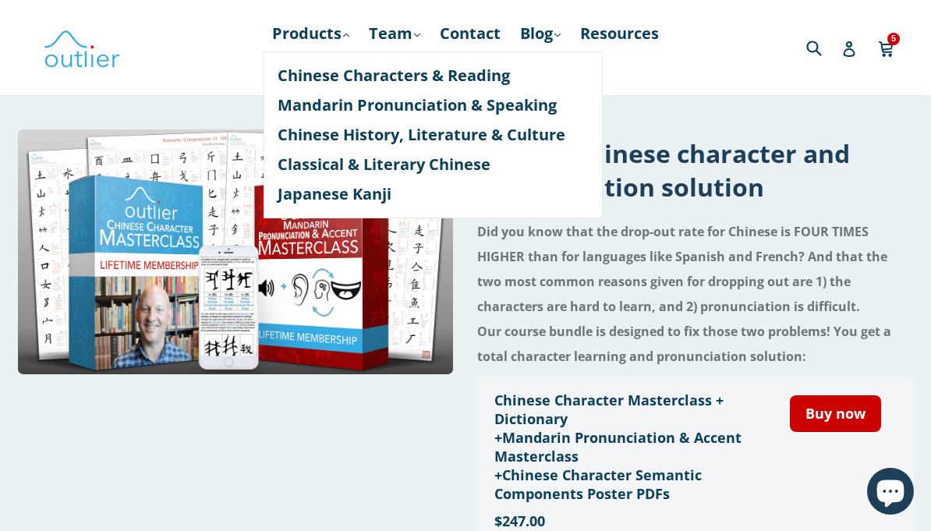
click at [512, 78] on link "Chinese Characters & Reading" at bounding box center [433, 76] width 311 height 30
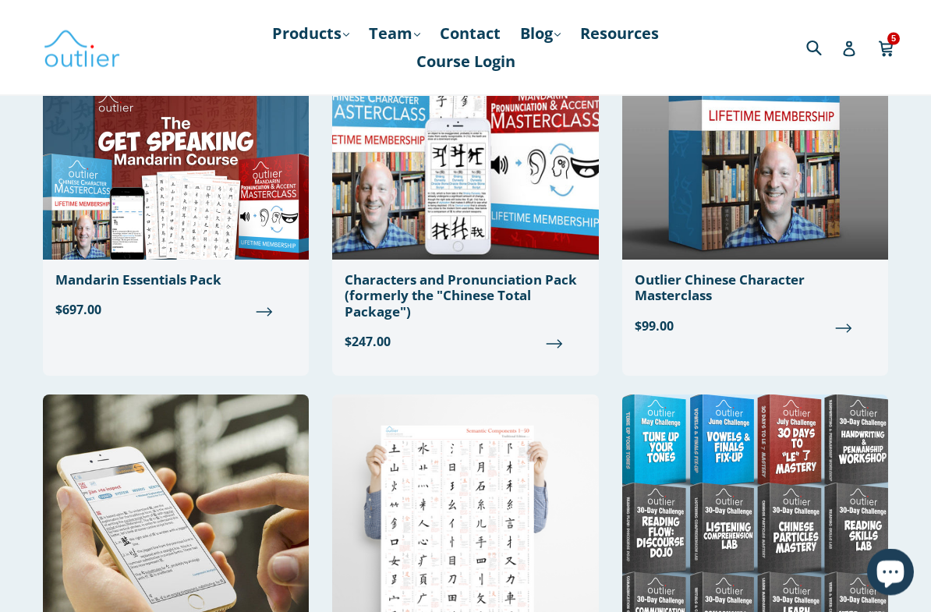
scroll to position [225, 0]
click at [741, 286] on div "Outlier Chinese Character Masterclass" at bounding box center [755, 288] width 241 height 32
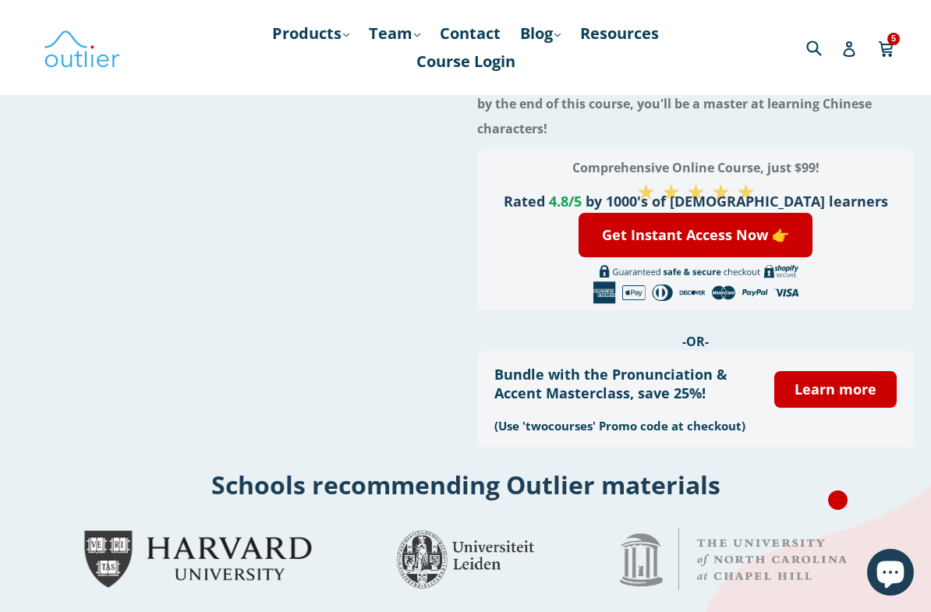
scroll to position [216, 0]
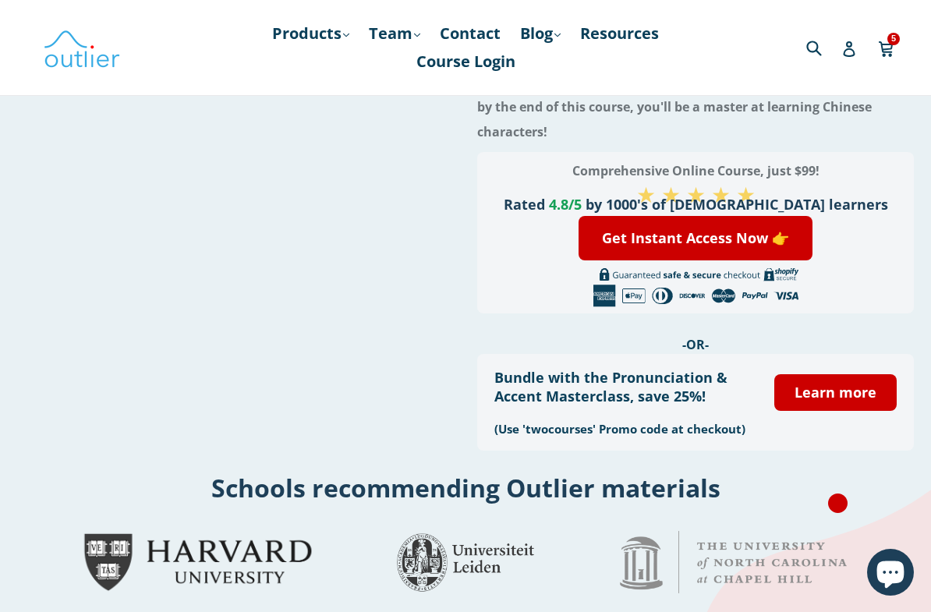
click at [808, 376] on link "Learn more" at bounding box center [835, 392] width 122 height 37
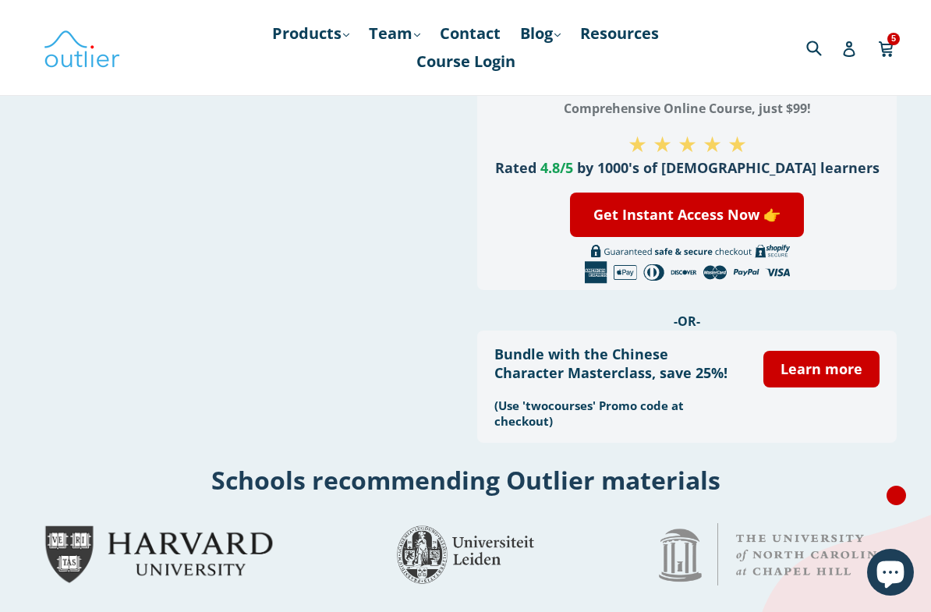
scroll to position [326, 0]
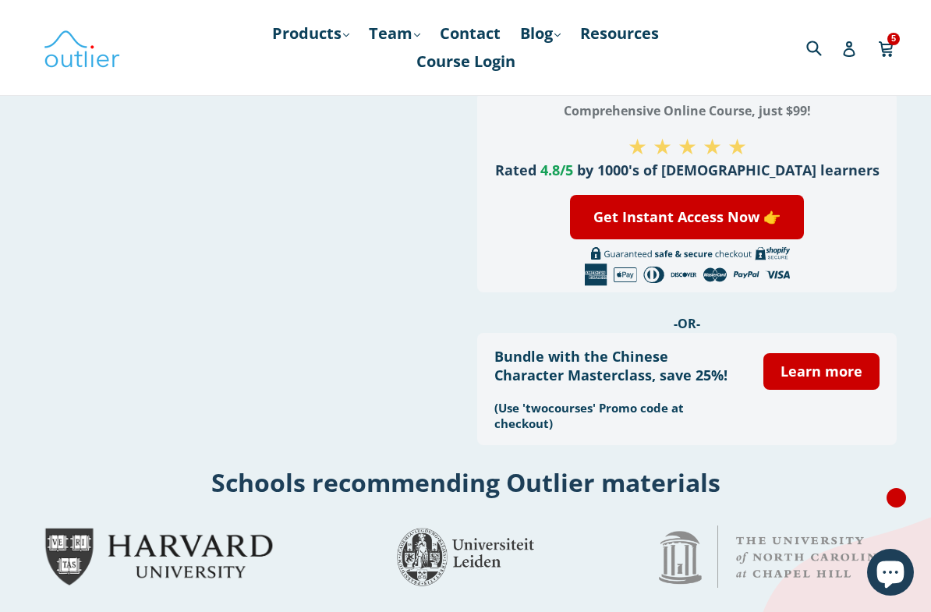
click at [835, 377] on link "Learn more" at bounding box center [822, 371] width 117 height 37
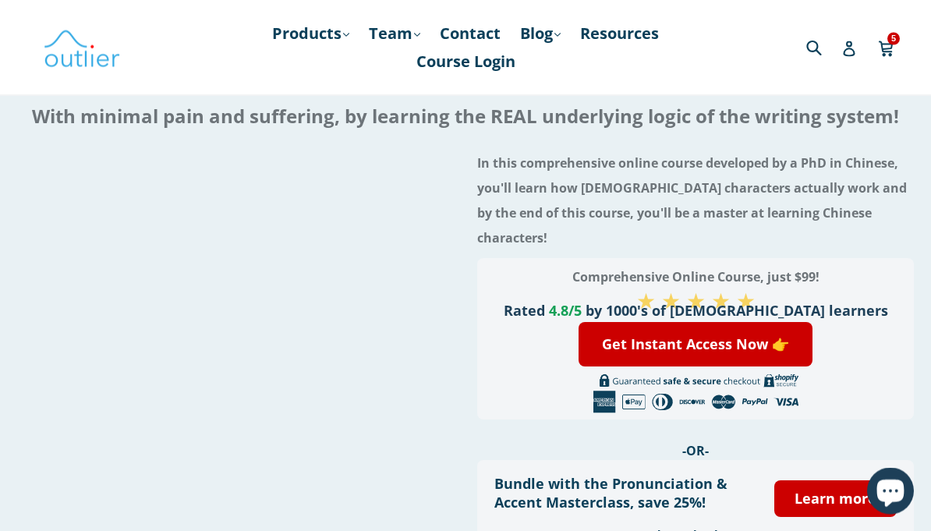
scroll to position [110, 0]
click at [788, 322] on link "Get Instant Access Now 👉" at bounding box center [696, 344] width 234 height 44
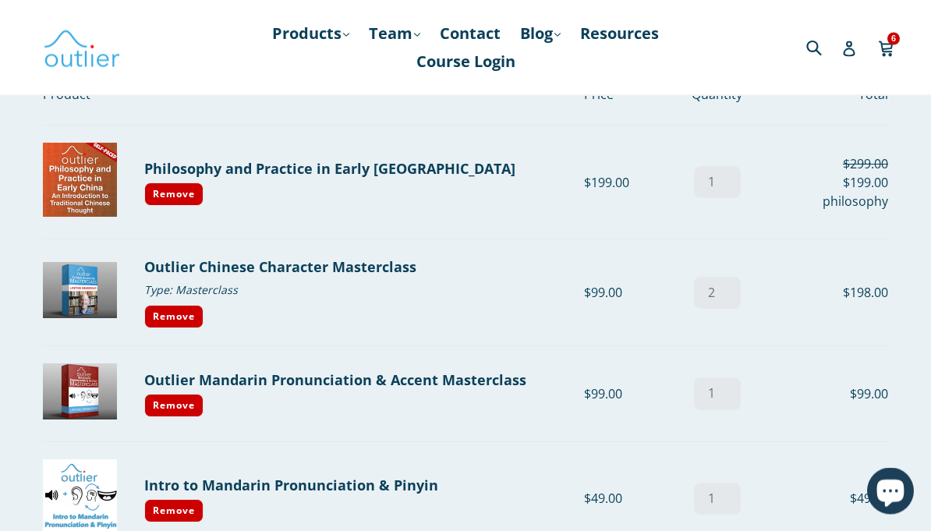
scroll to position [116, 0]
click at [263, 374] on link "Outlier Mandarin Pronunciation & Accent Masterclass" at bounding box center [335, 379] width 382 height 19
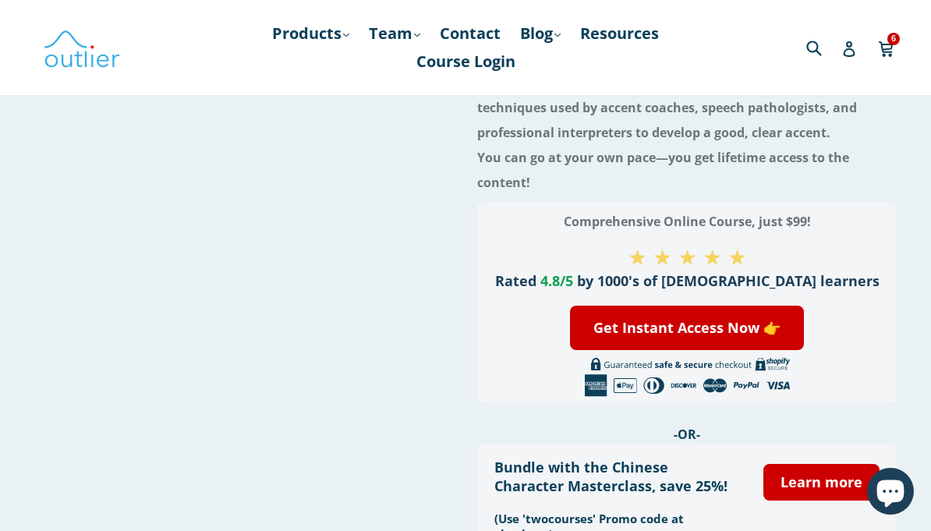
scroll to position [214, 0]
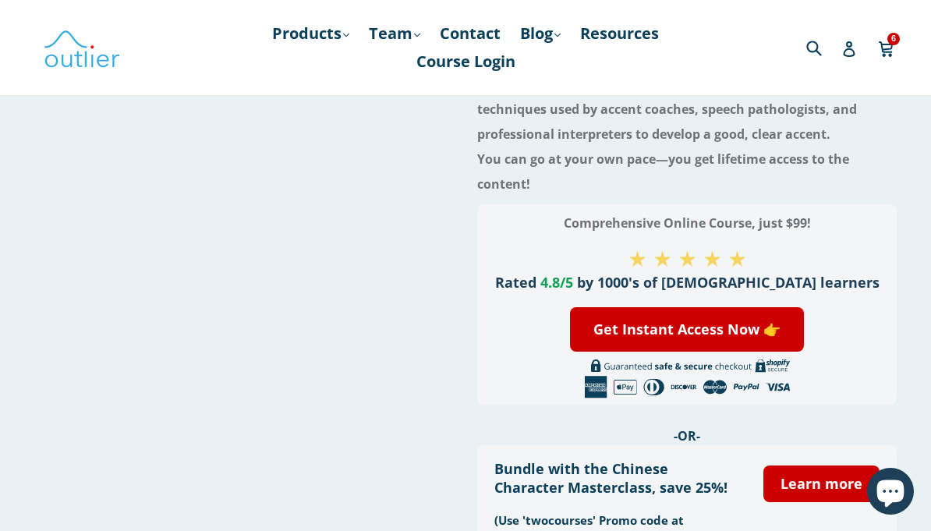
click at [724, 326] on link "Get Instant Access Now 👉" at bounding box center [687, 329] width 234 height 44
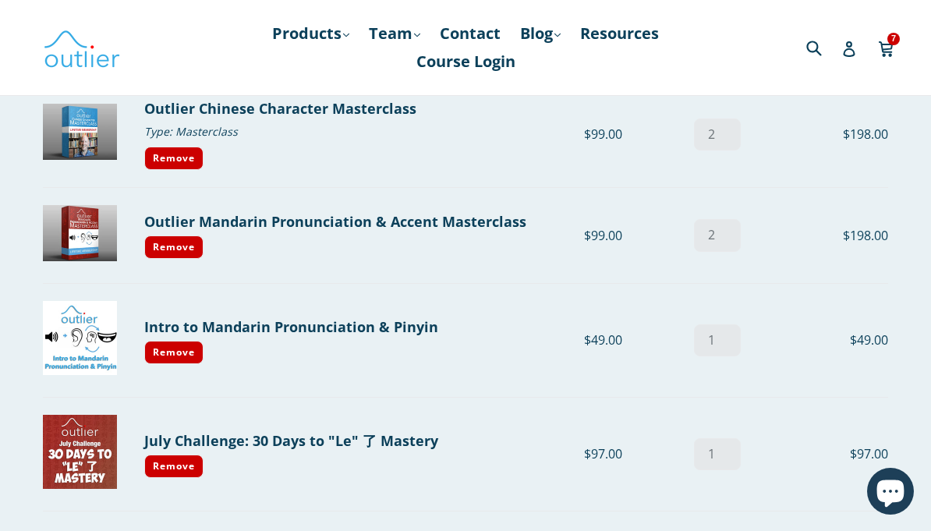
scroll to position [273, 0]
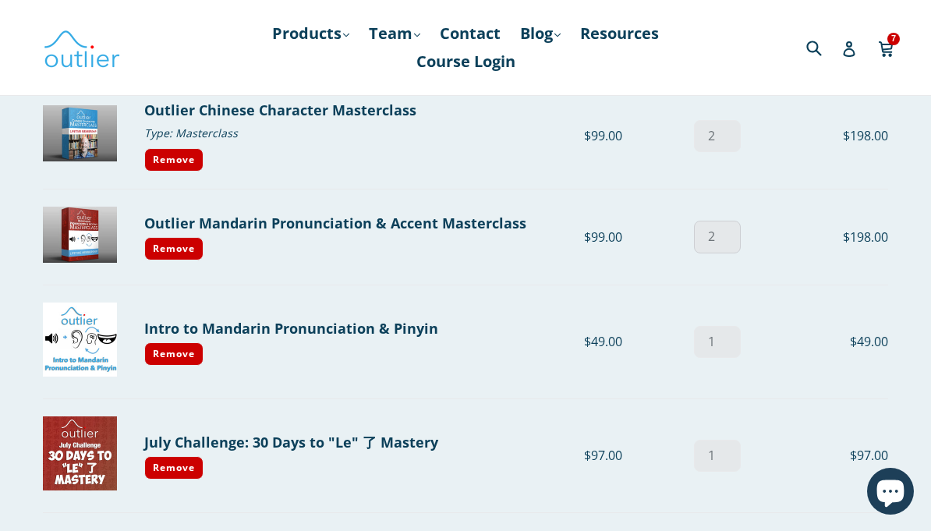
click at [739, 237] on input "2" at bounding box center [717, 237] width 47 height 32
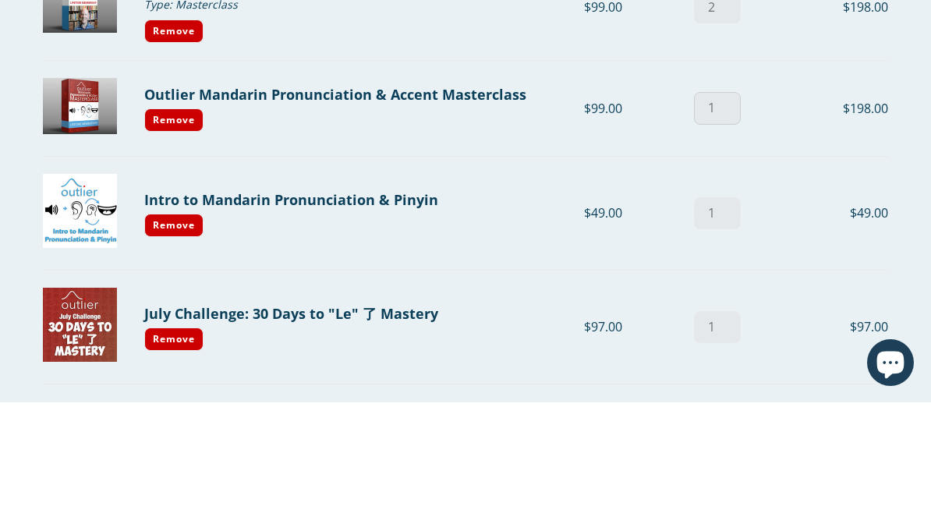
type input "1"
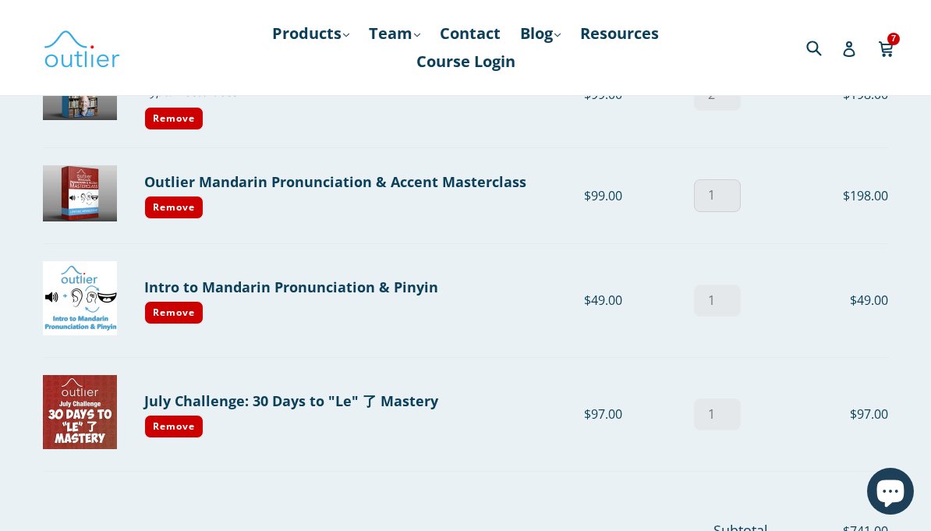
scroll to position [311, 0]
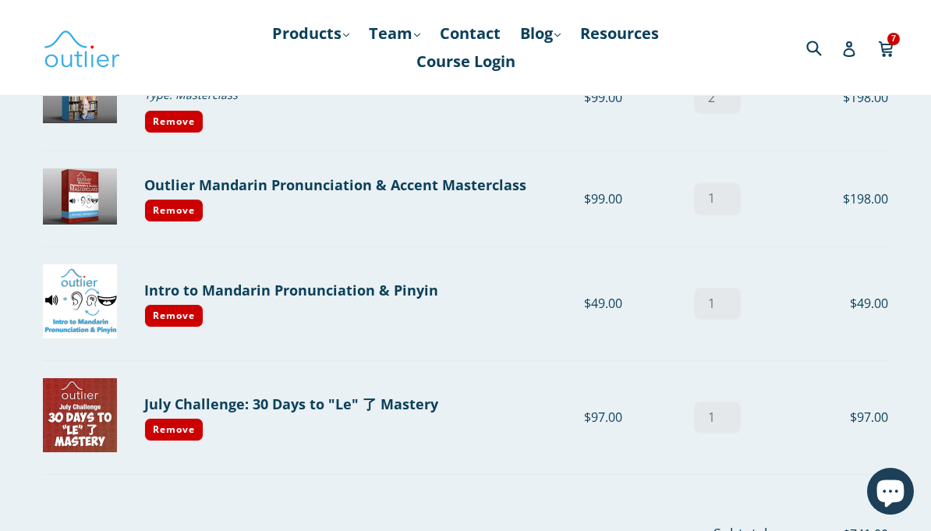
click at [448, 186] on link "Outlier Mandarin Pronunciation & Accent Masterclass Quantity (x2)" at bounding box center [335, 184] width 382 height 19
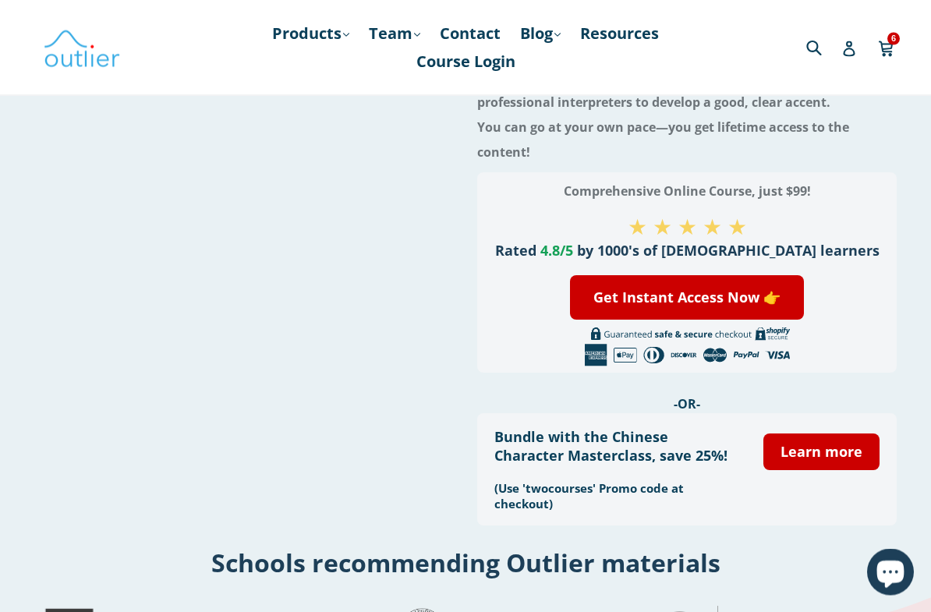
scroll to position [246, 0]
click at [887, 49] on icon at bounding box center [886, 47] width 14 height 12
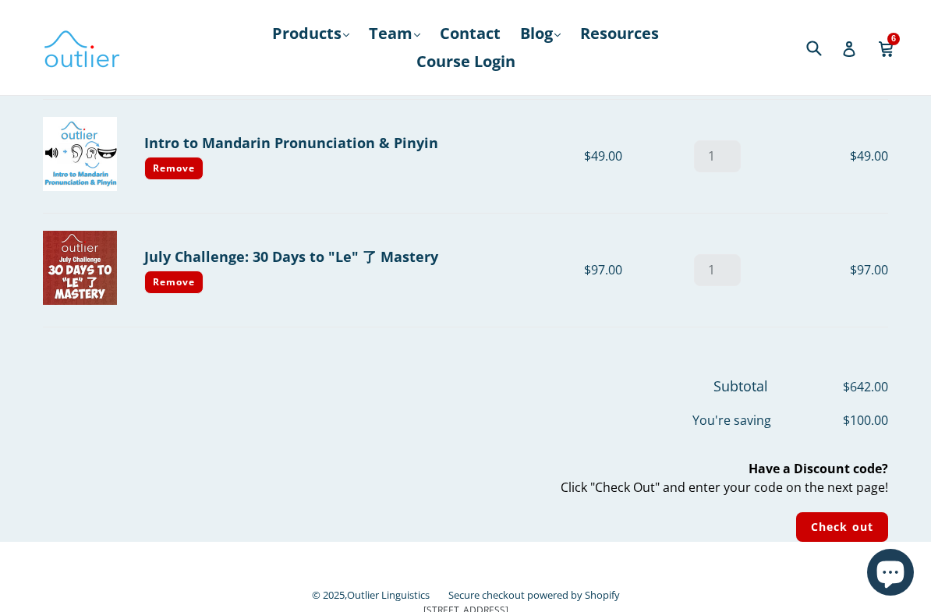
scroll to position [505, 0]
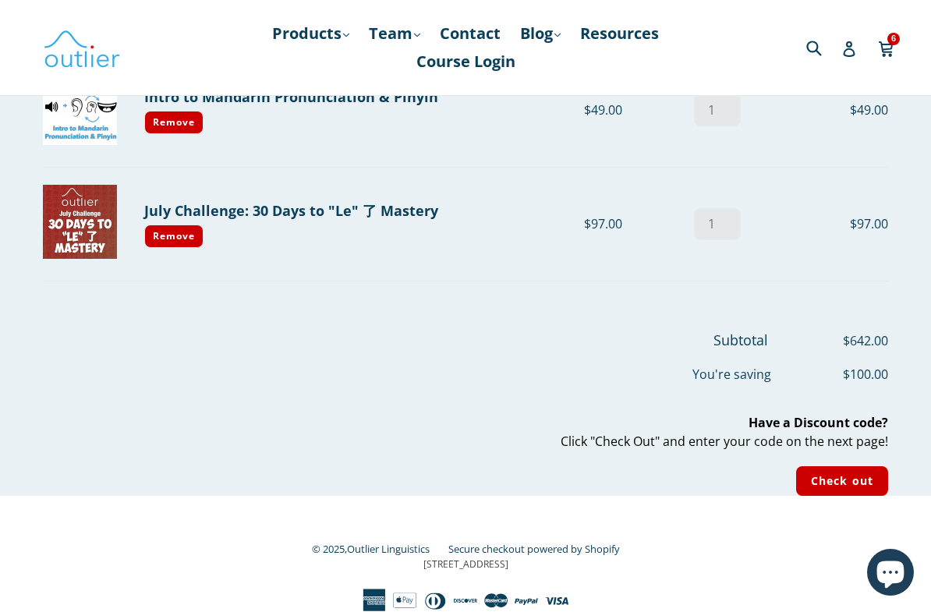
click at [846, 477] on input "Check out" at bounding box center [842, 481] width 92 height 30
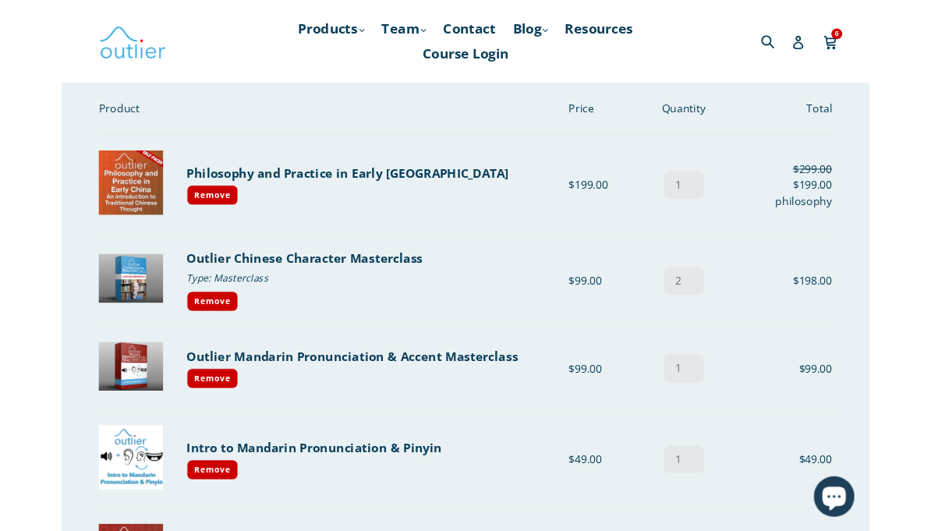
scroll to position [83, 0]
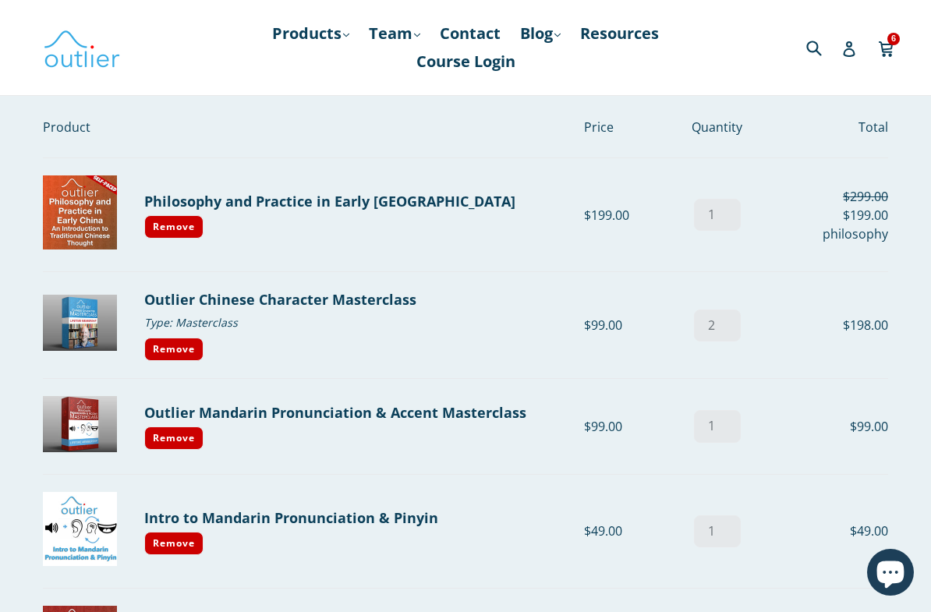
click at [179, 290] on link "Outlier Chinese Character Masterclass Quantity (x2)" at bounding box center [280, 299] width 272 height 19
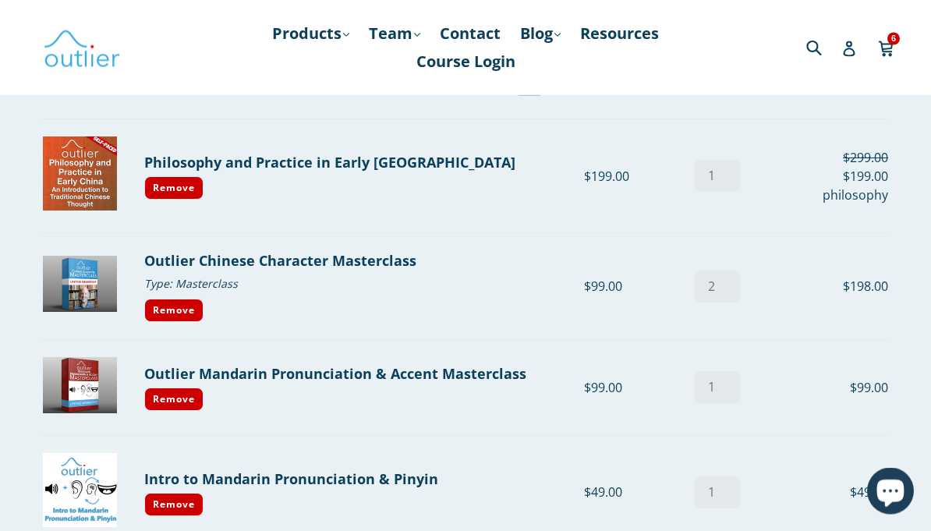
scroll to position [122, 0]
click at [723, 281] on input "2" at bounding box center [717, 287] width 47 height 32
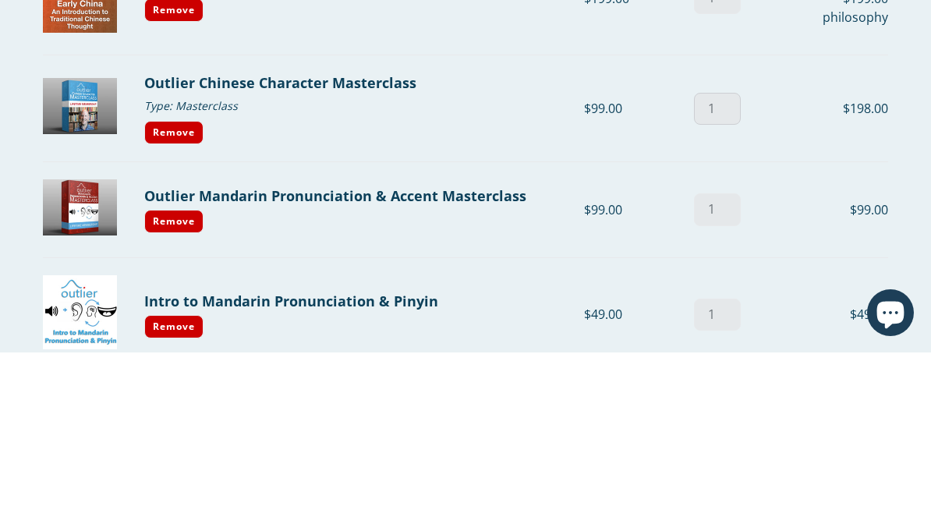
type input "1"
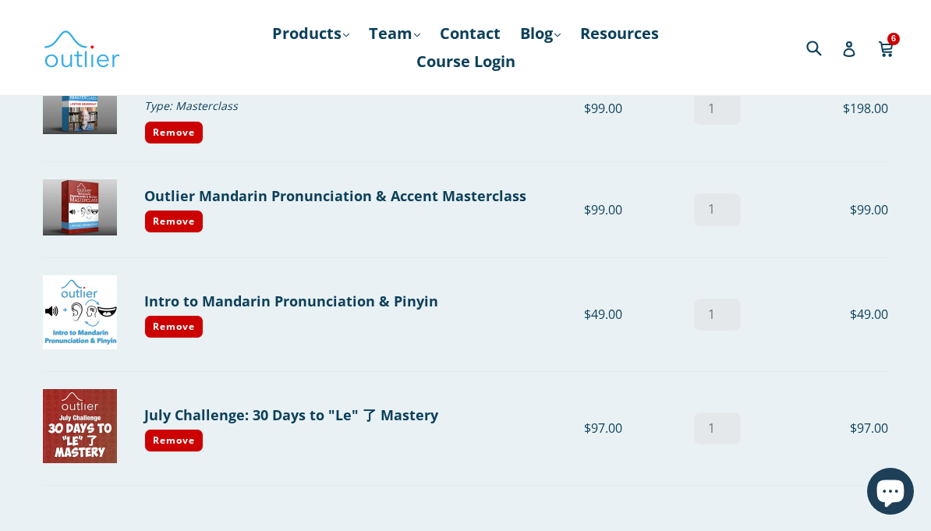
click at [225, 306] on link "Intro to Mandarin Pronunciation & Pinyin" at bounding box center [291, 301] width 294 height 19
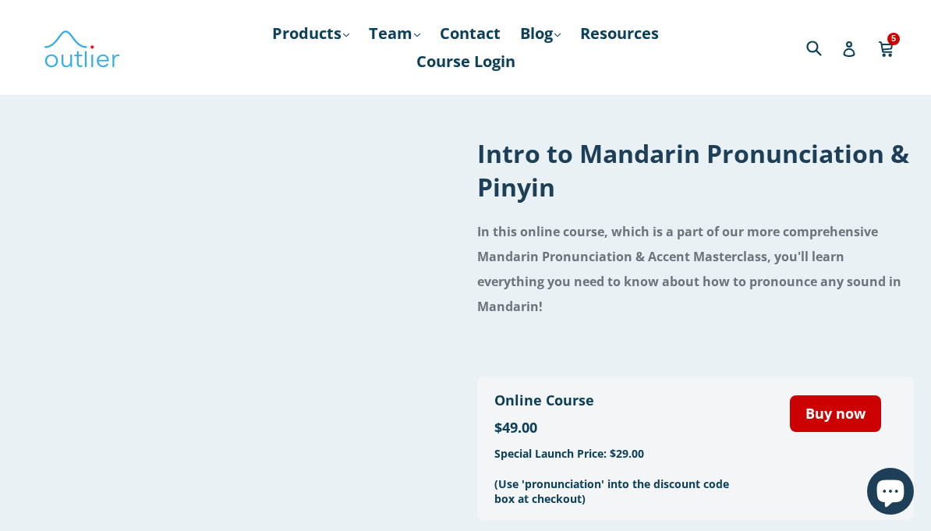
click at [886, 38] on icon at bounding box center [886, 47] width 16 height 23
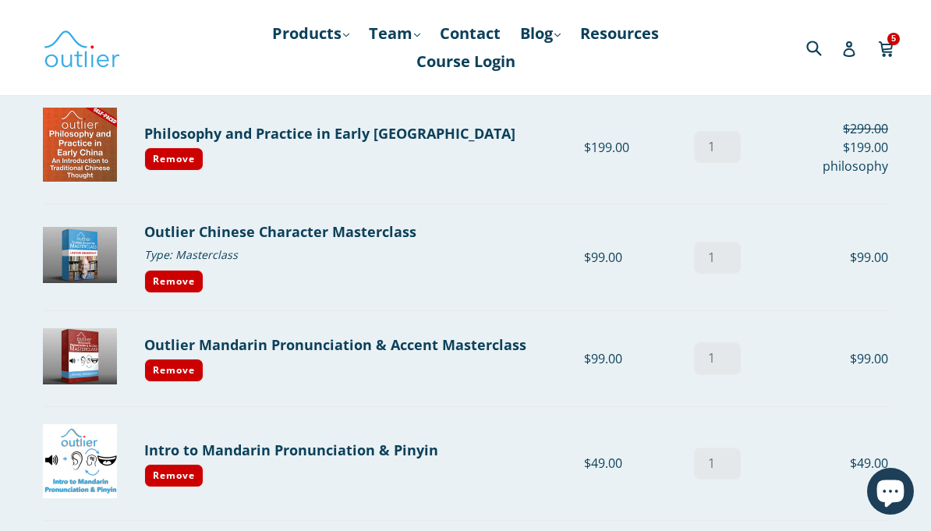
scroll to position [157, 0]
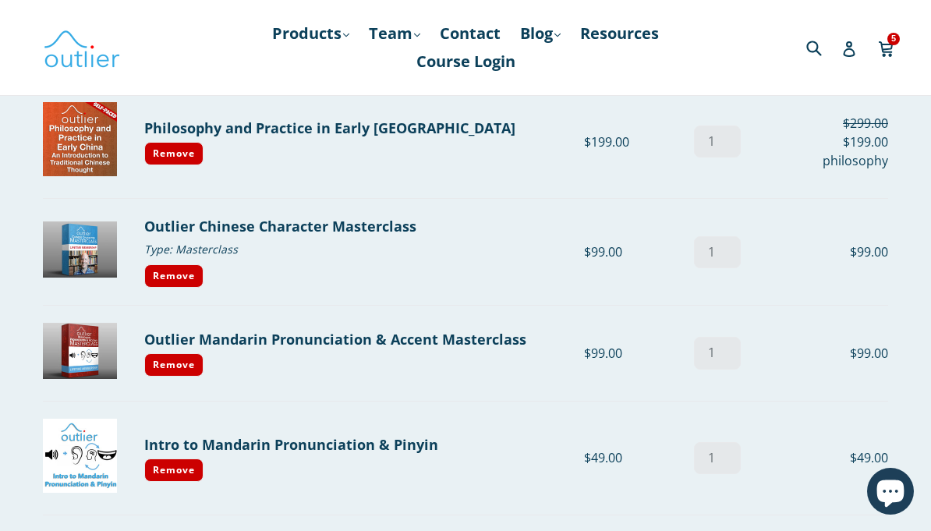
click at [161, 356] on link "Remove" at bounding box center [173, 364] width 59 height 23
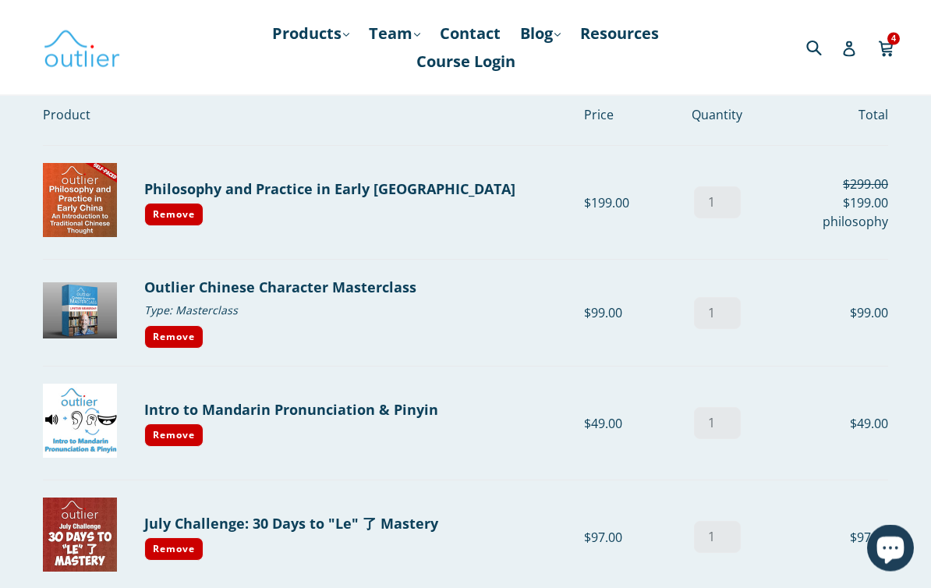
scroll to position [96, 0]
click at [171, 334] on link "Remove" at bounding box center [173, 336] width 59 height 23
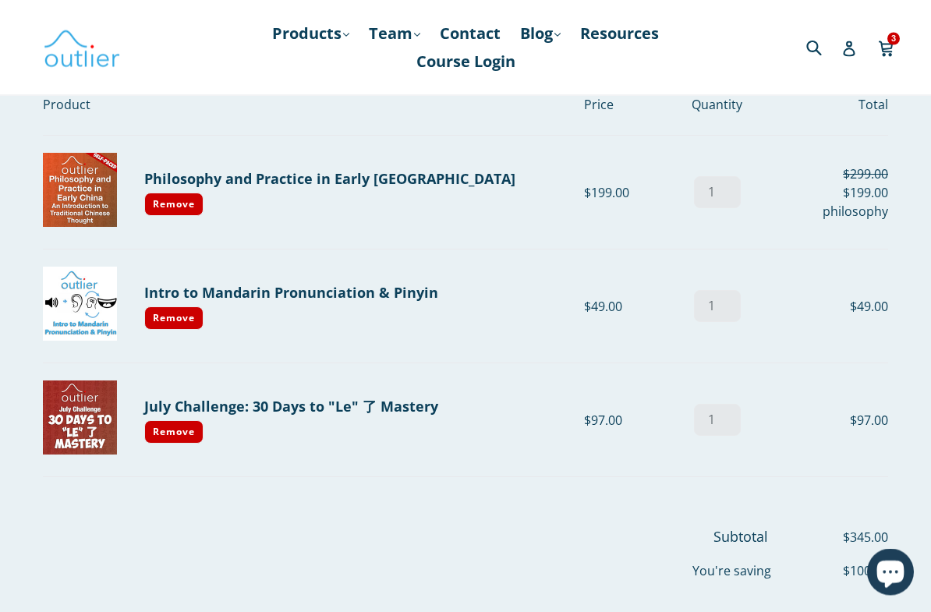
scroll to position [106, 0]
click at [264, 175] on link "Philosophy and Practice in Early [GEOGRAPHIC_DATA]" at bounding box center [329, 178] width 371 height 19
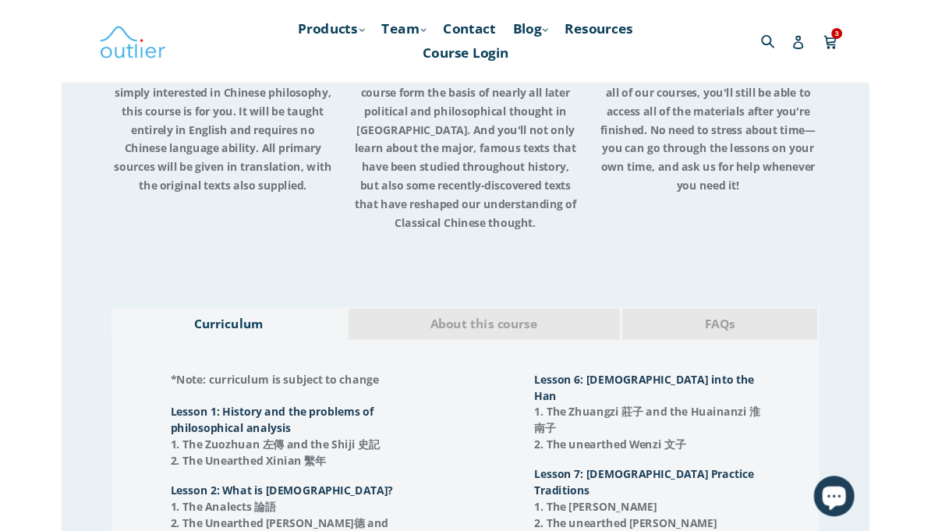
scroll to position [1564, 0]
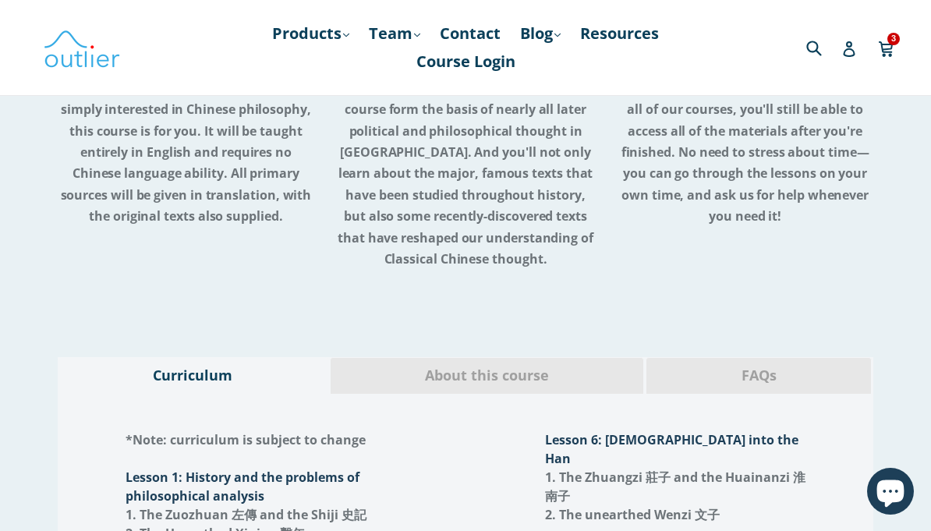
click at [398, 366] on span "About this course" at bounding box center [487, 376] width 290 height 20
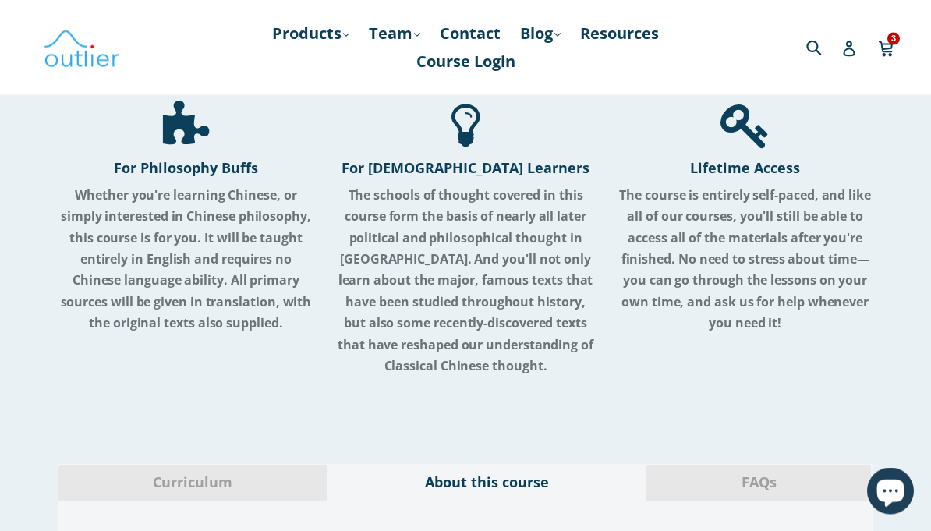
scroll to position [1457, 0]
click at [883, 44] on icon at bounding box center [886, 47] width 16 height 23
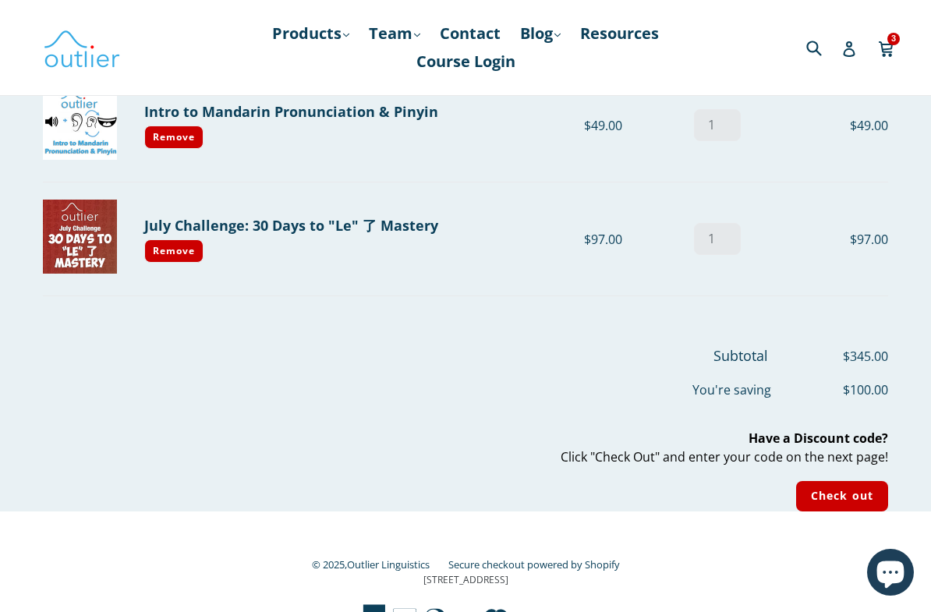
scroll to position [303, 0]
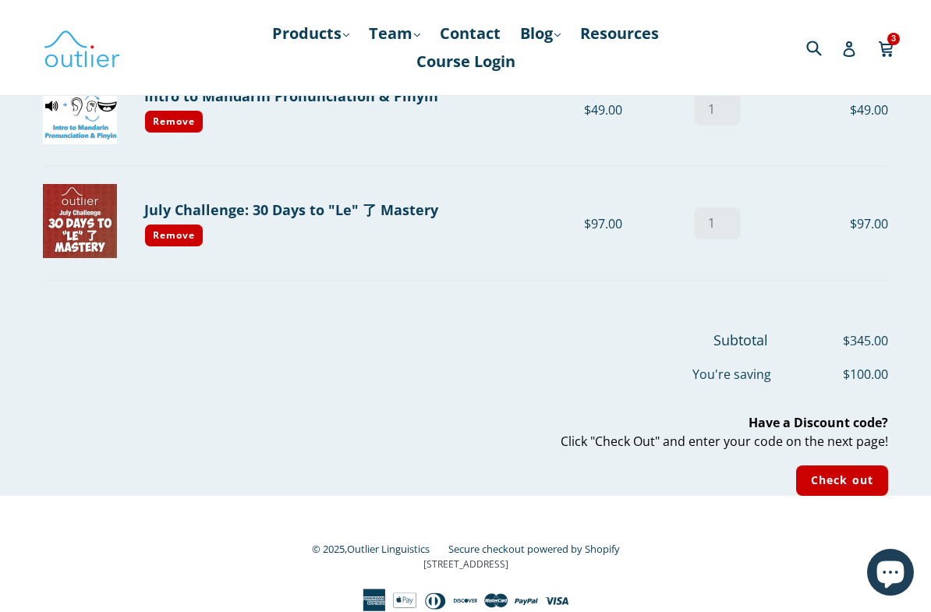
click at [848, 487] on input "Check out" at bounding box center [842, 481] width 92 height 30
